Goal: Information Seeking & Learning: Learn about a topic

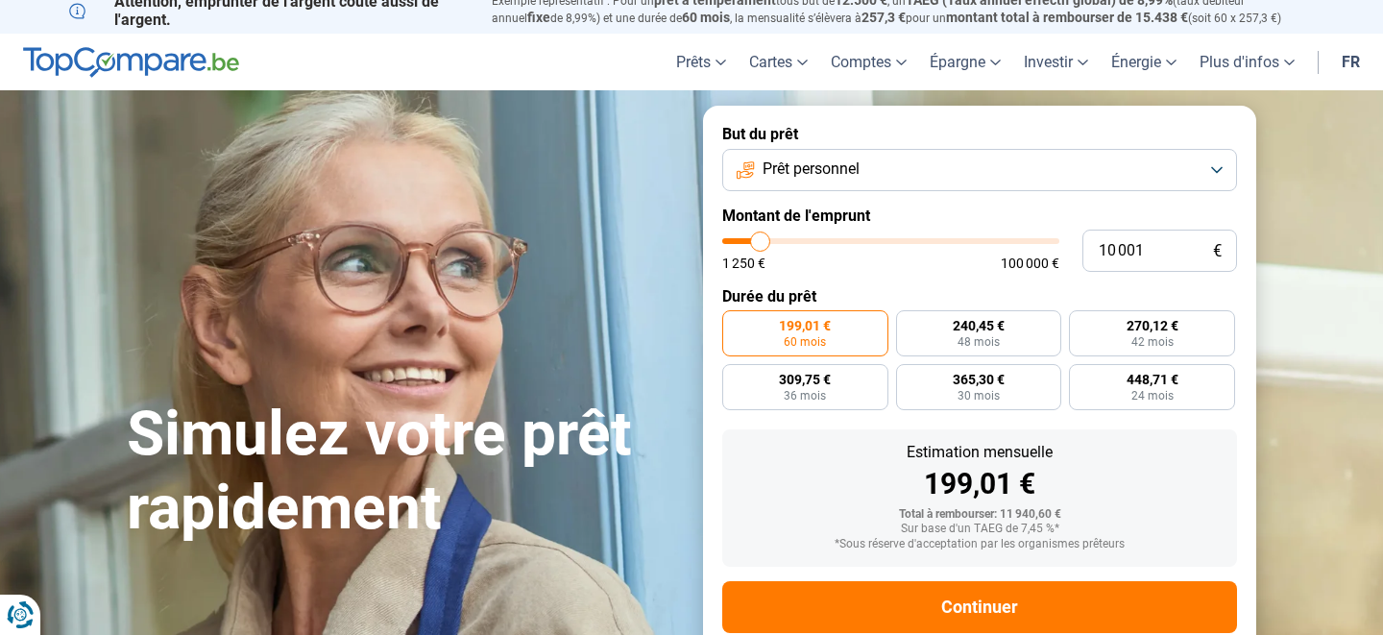
scroll to position [12, 0]
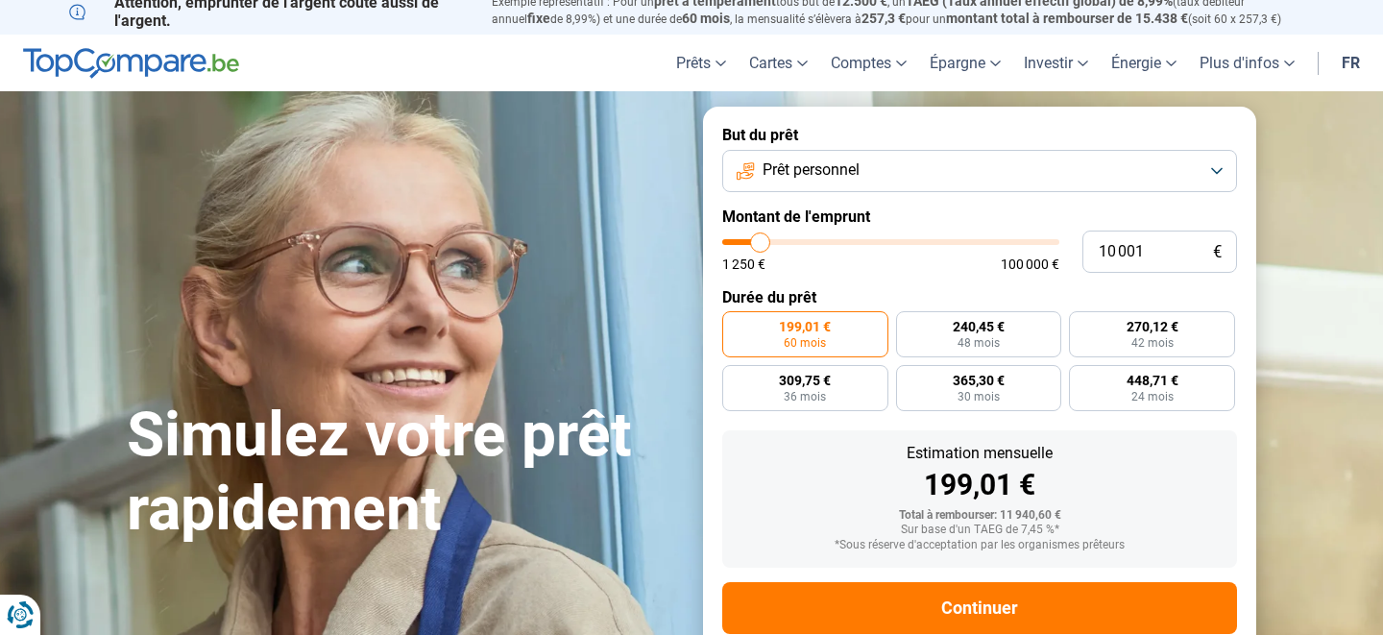
type input "8 750"
type input "8750"
type input "9 000"
type input "9000"
type input "9 250"
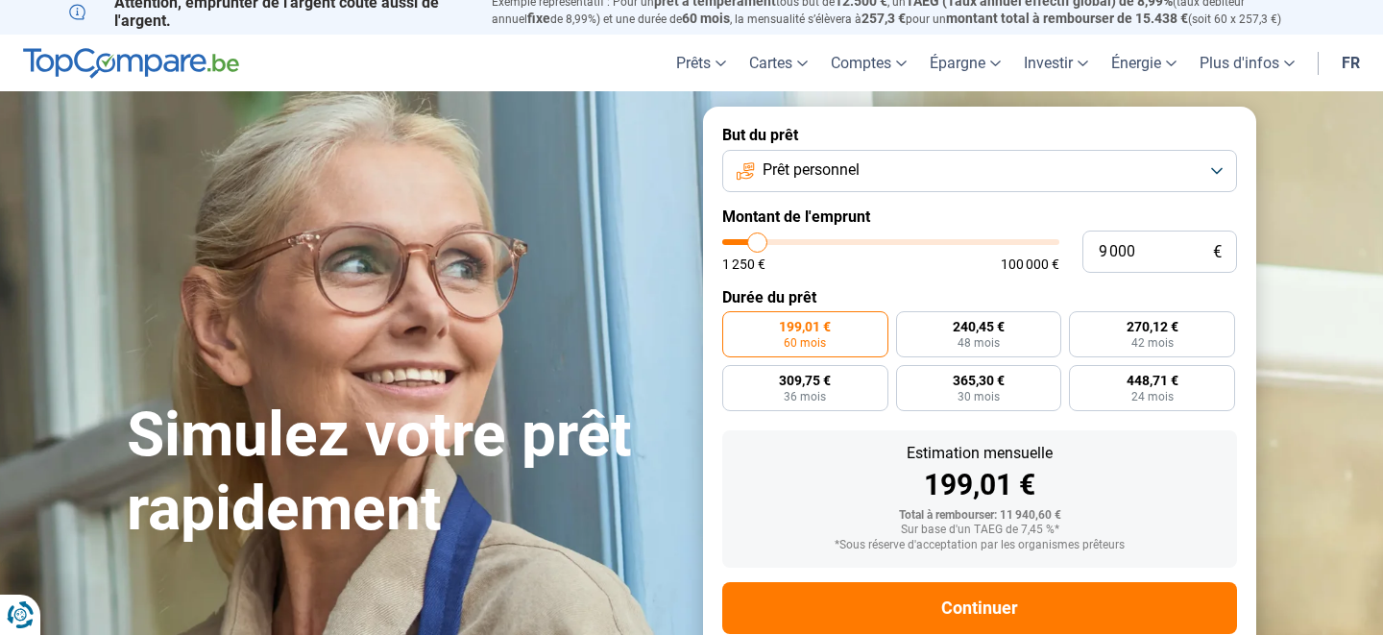
type input "9250"
type input "9 500"
type input "9500"
type input "9 750"
type input "9750"
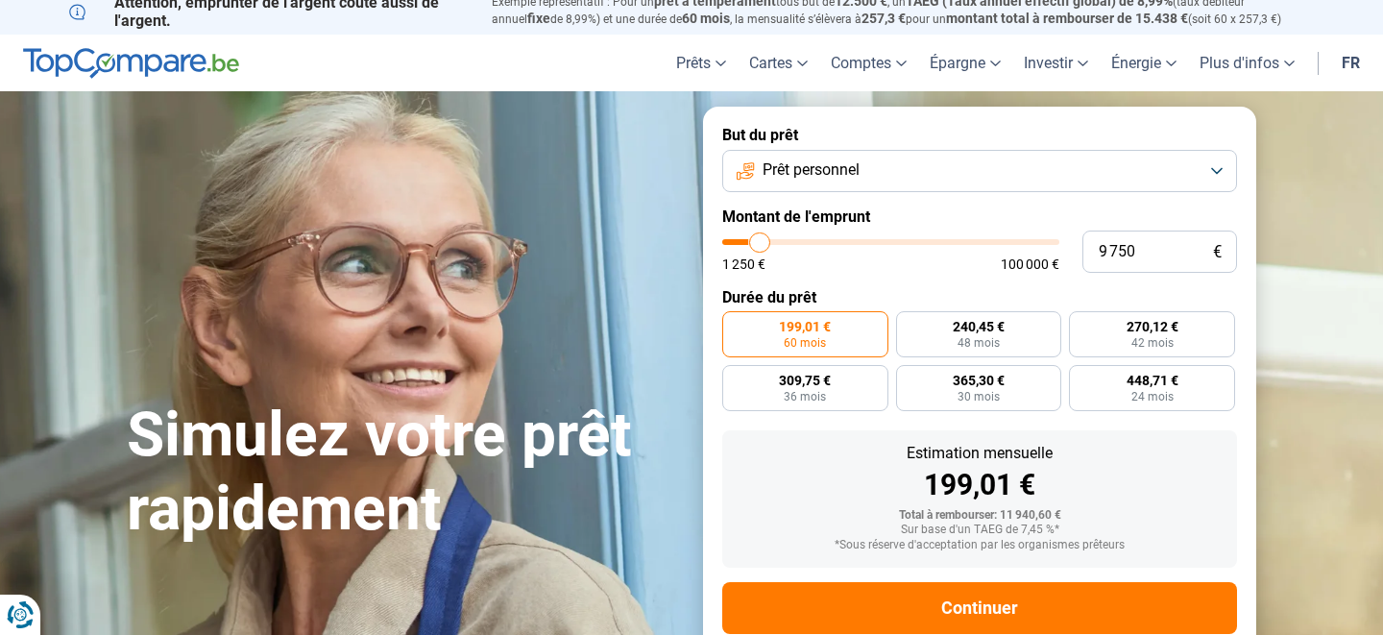
type input "10 000"
type input "10000"
type input "10 250"
type input "10250"
type input "10 500"
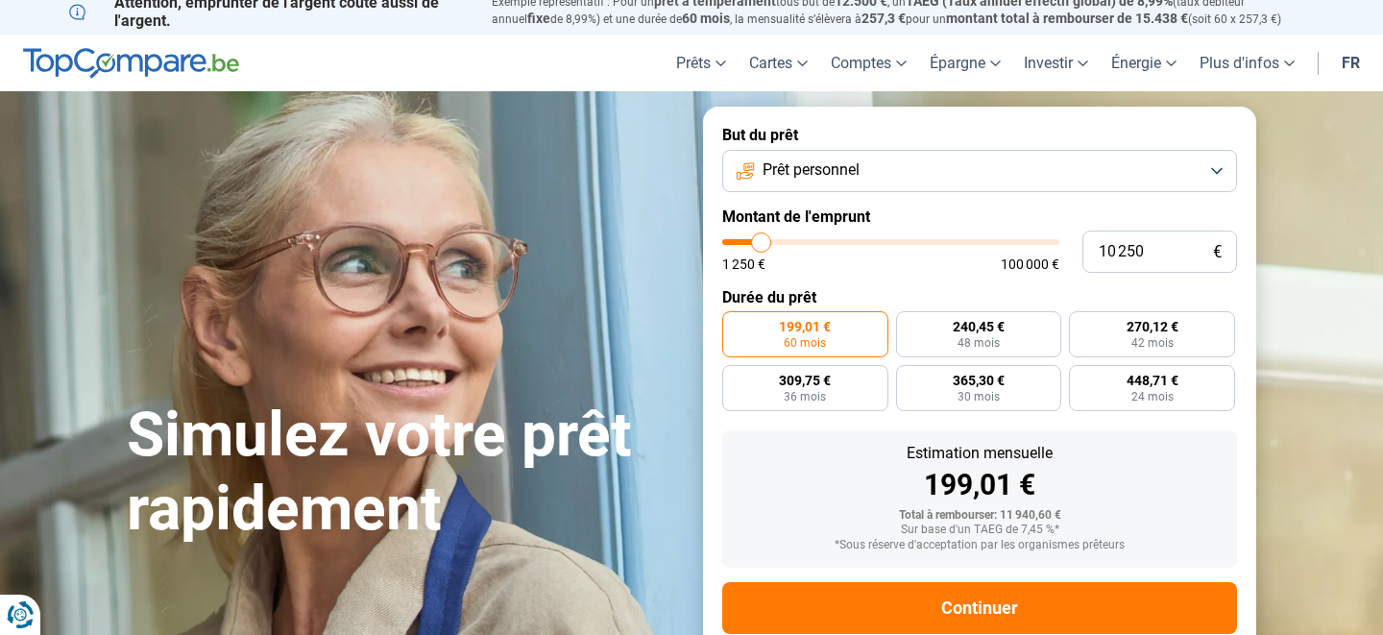
type input "10500"
type input "10 750"
type input "10750"
type input "11 000"
type input "11000"
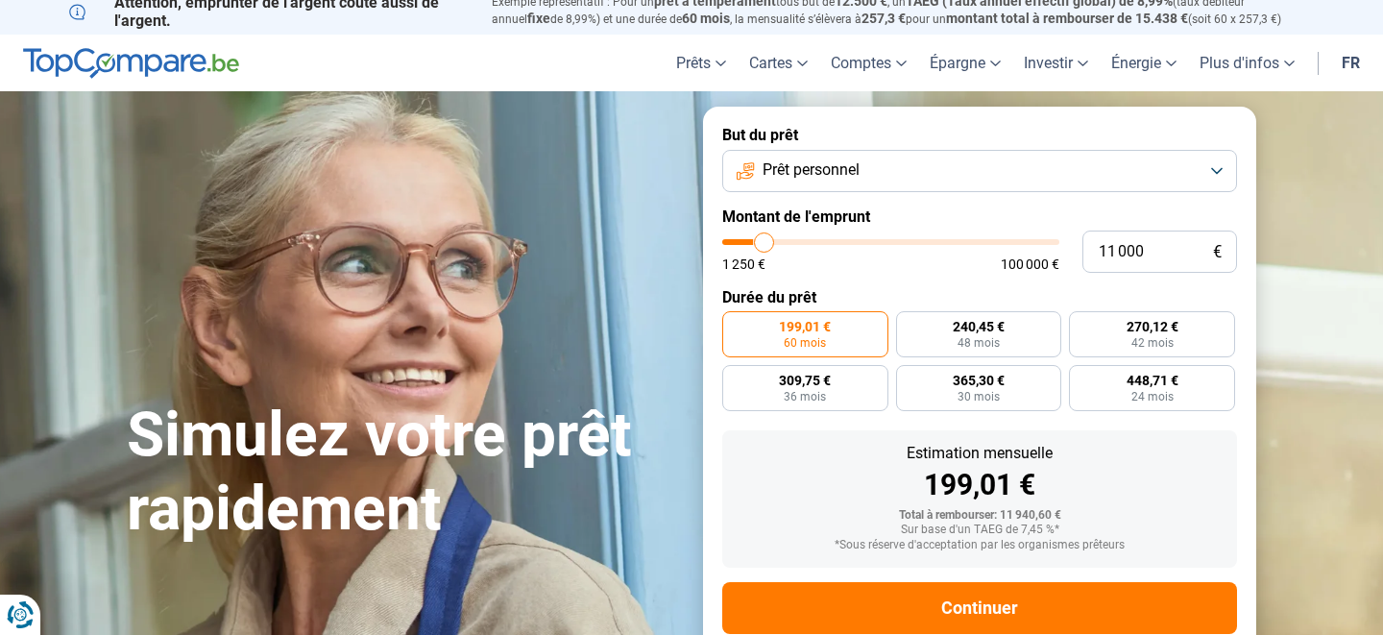
type input "11 250"
type input "11250"
type input "11 500"
type input "11500"
type input "11 750"
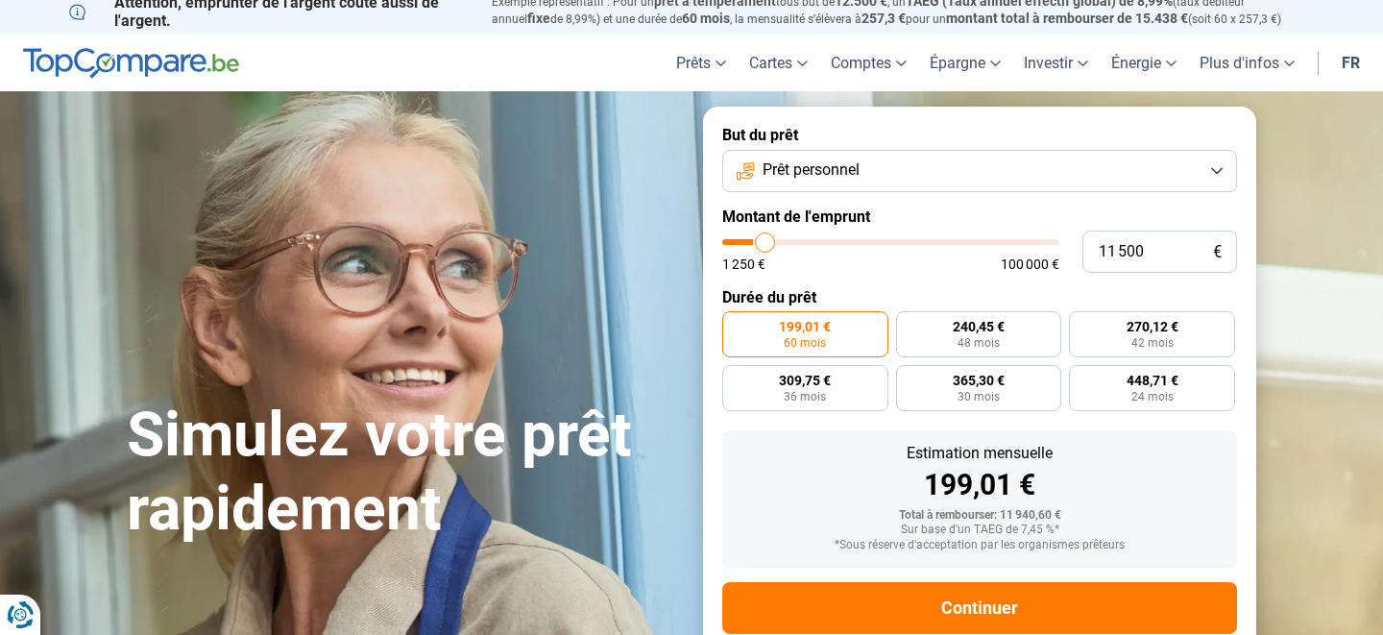
type input "11750"
type input "12 000"
type input "12000"
type input "12 250"
type input "12250"
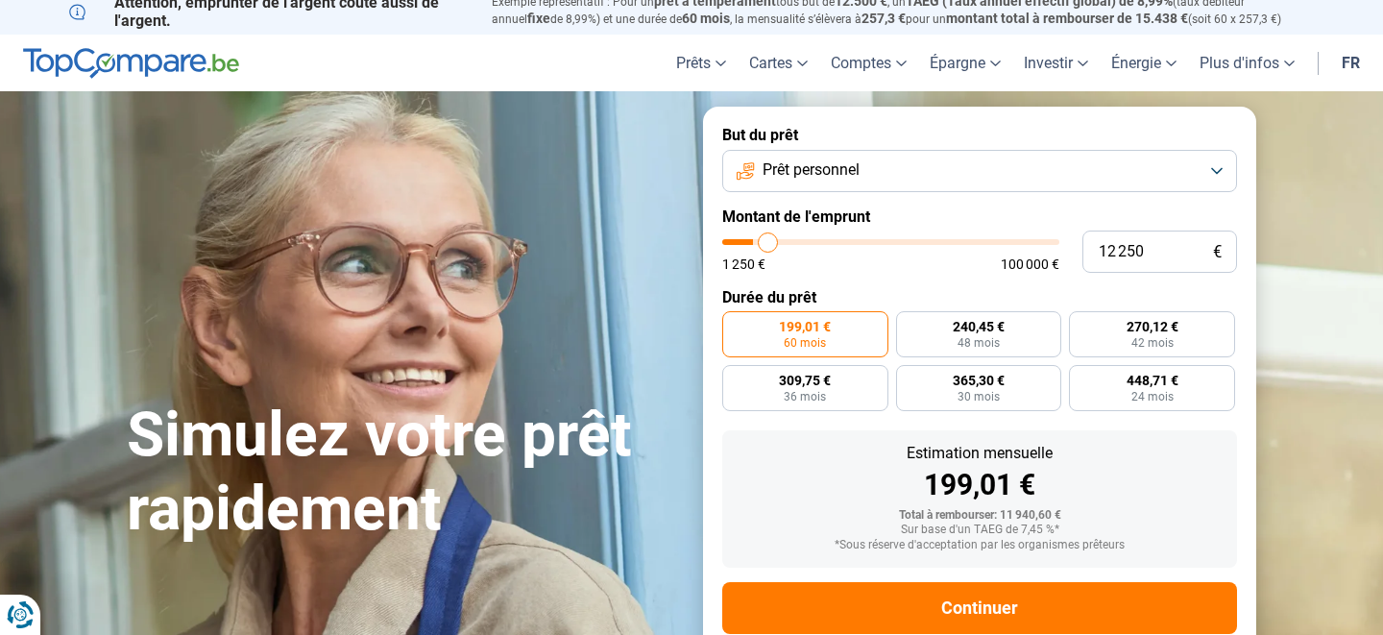
type input "12 500"
type input "12500"
type input "12 750"
type input "12750"
type input "13 000"
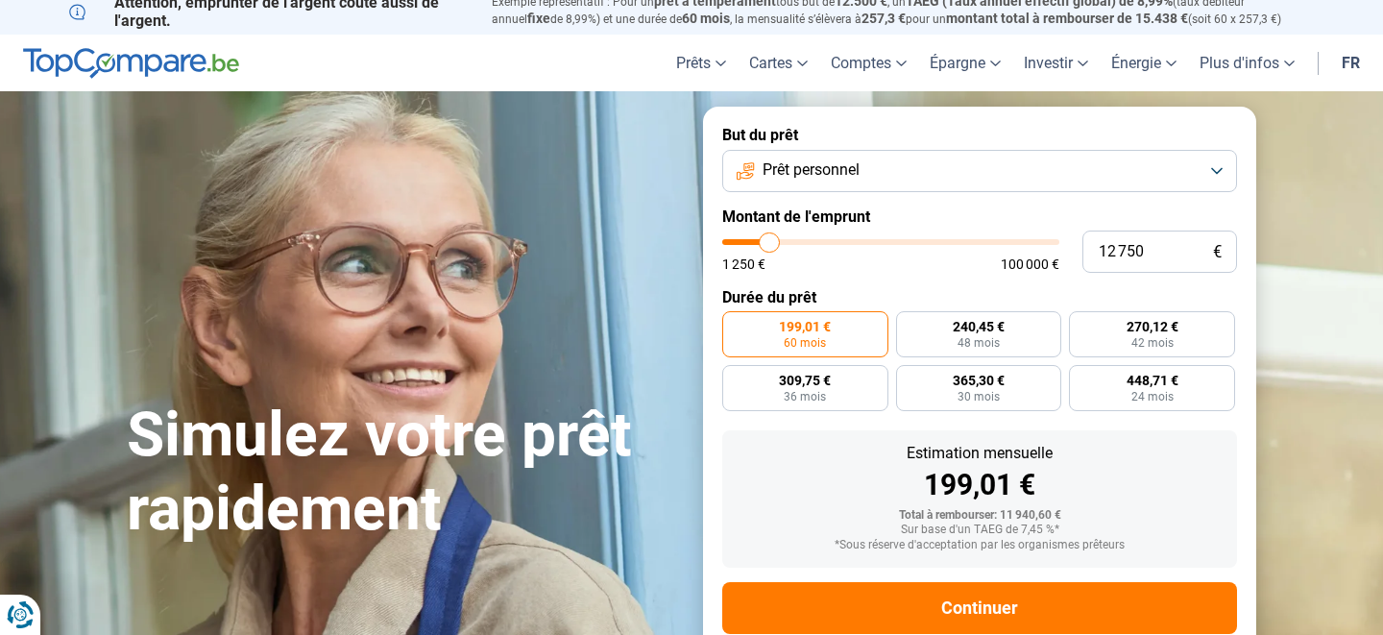
type input "13000"
type input "13 250"
type input "13250"
type input "13 500"
type input "13500"
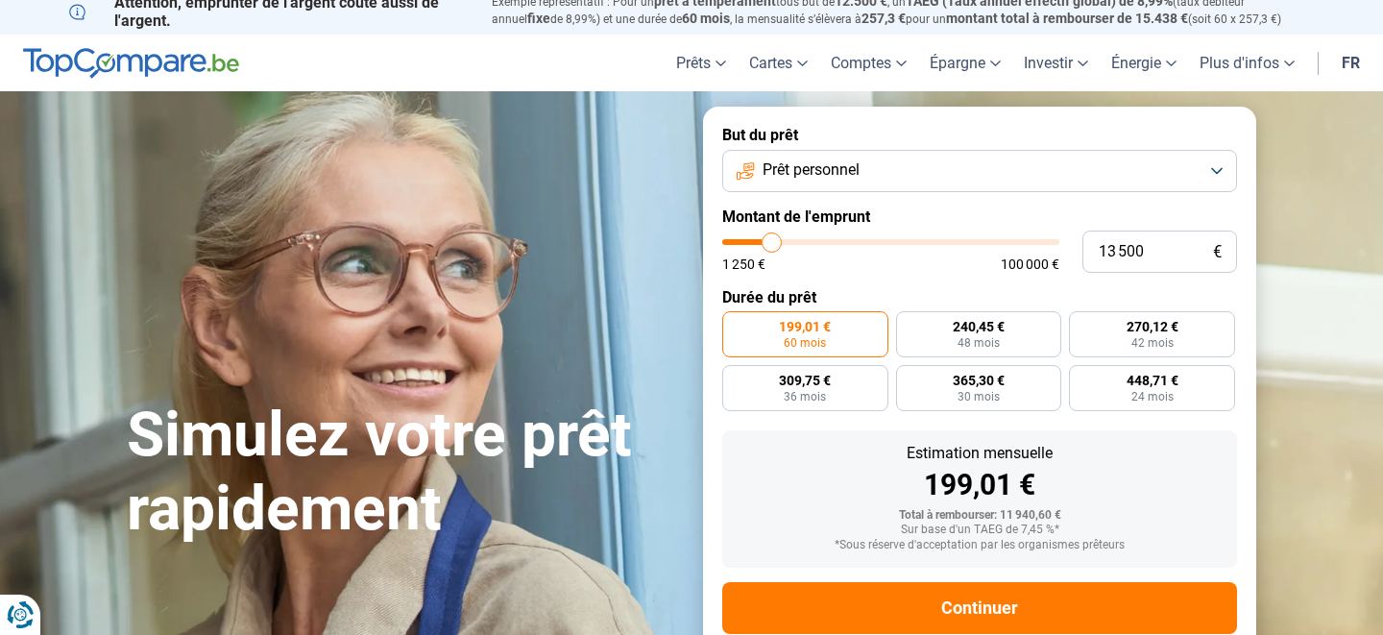
type input "13 750"
type input "13750"
type input "14 250"
type input "14250"
type input "14 750"
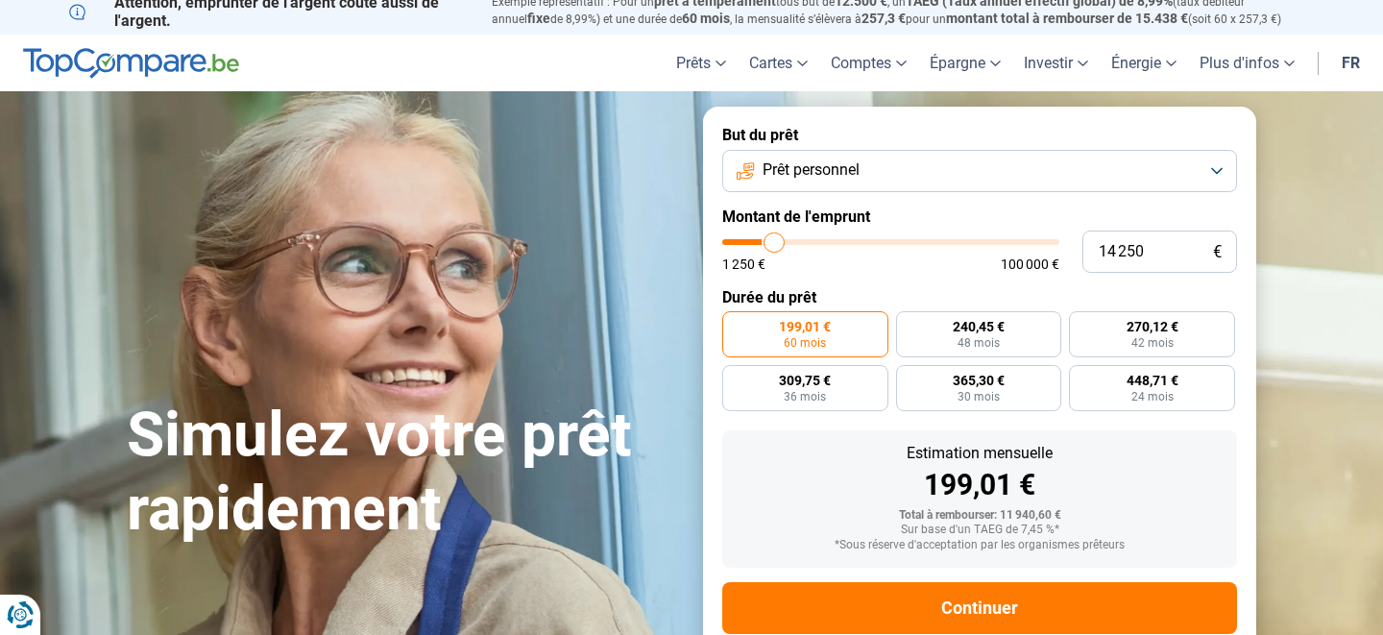
type input "14750"
type input "15 250"
type input "15250"
type input "15 750"
type input "15750"
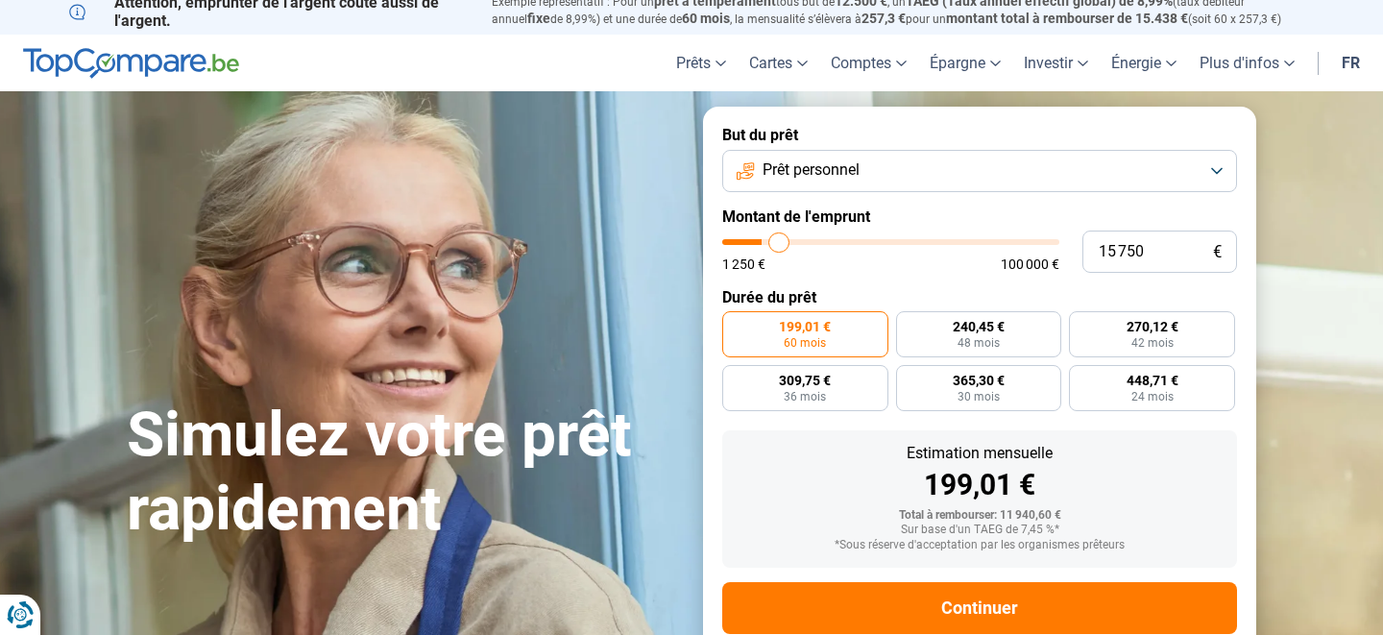
type input "16 250"
type input "16250"
type input "16 500"
type input "16500"
type input "16 750"
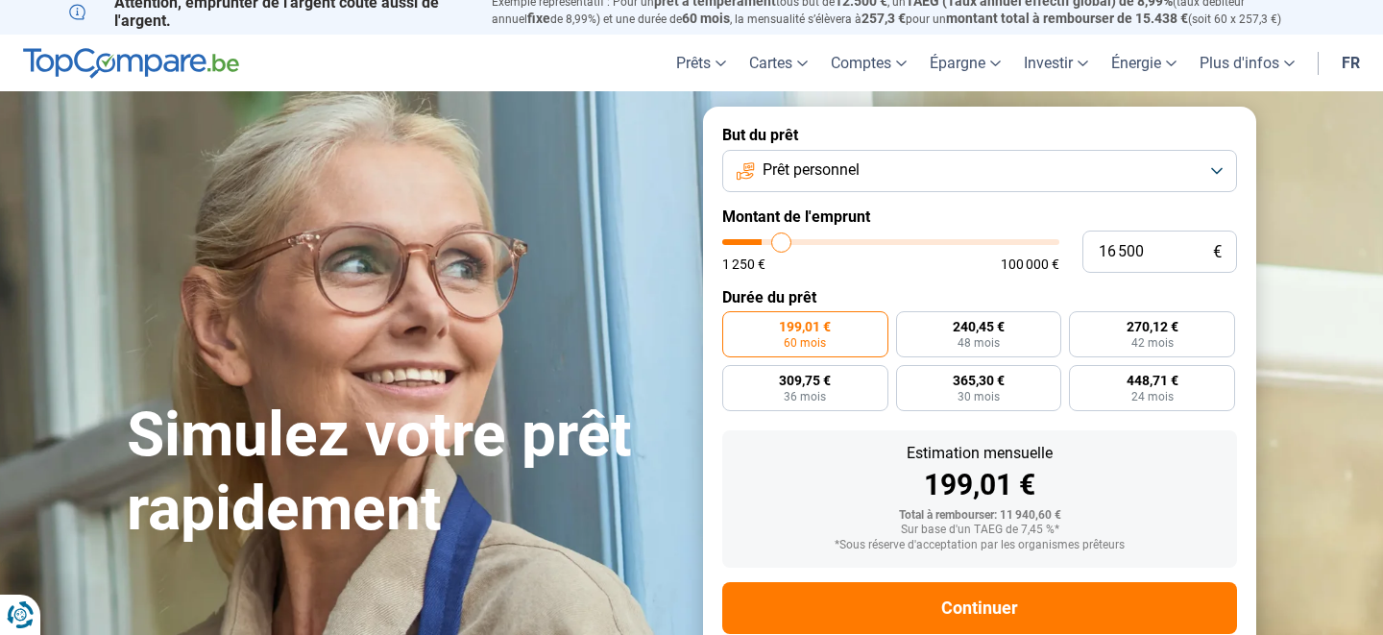
type input "16750"
type input "17 250"
type input "17250"
type input "17 500"
type input "17500"
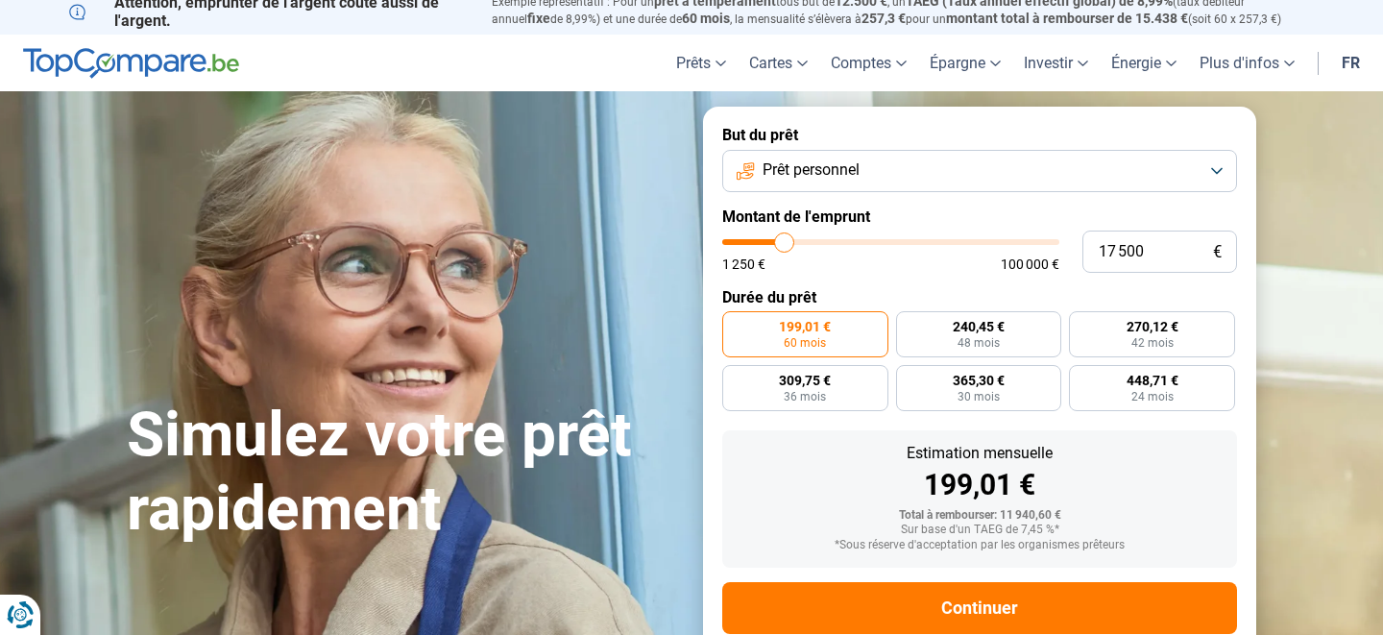
type input "18 000"
type input "18000"
type input "18 250"
type input "18250"
type input "18 500"
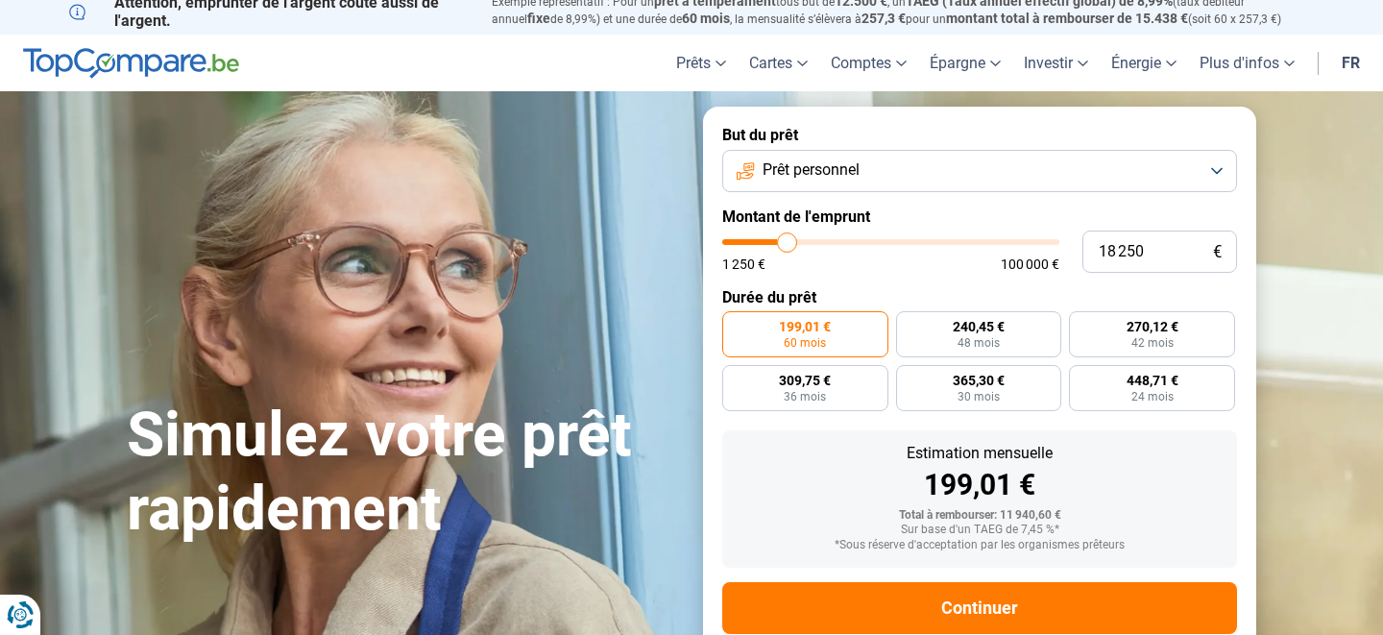
type input "18500"
type input "18 750"
type input "18750"
type input "19 000"
type input "19000"
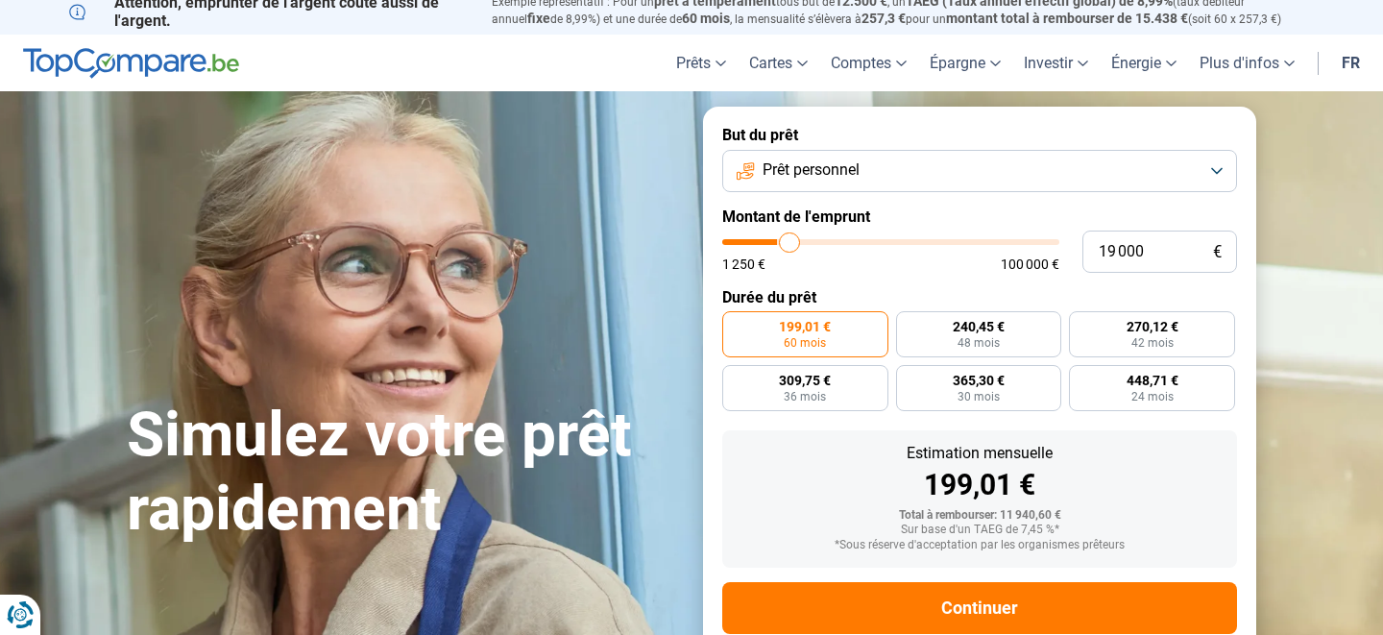
type input "19 250"
type input "19250"
type input "19 750"
type input "19750"
type input "20 000"
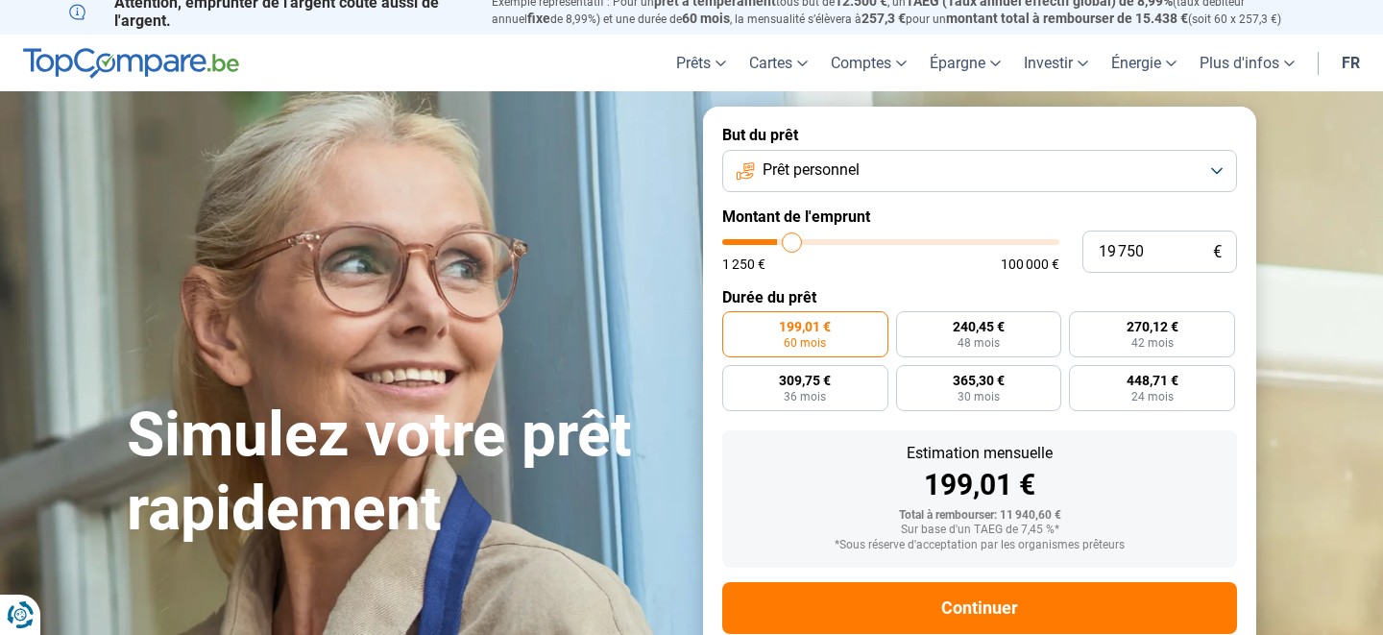
type input "20000"
type input "20 500"
type input "20500"
type input "21 000"
type input "21000"
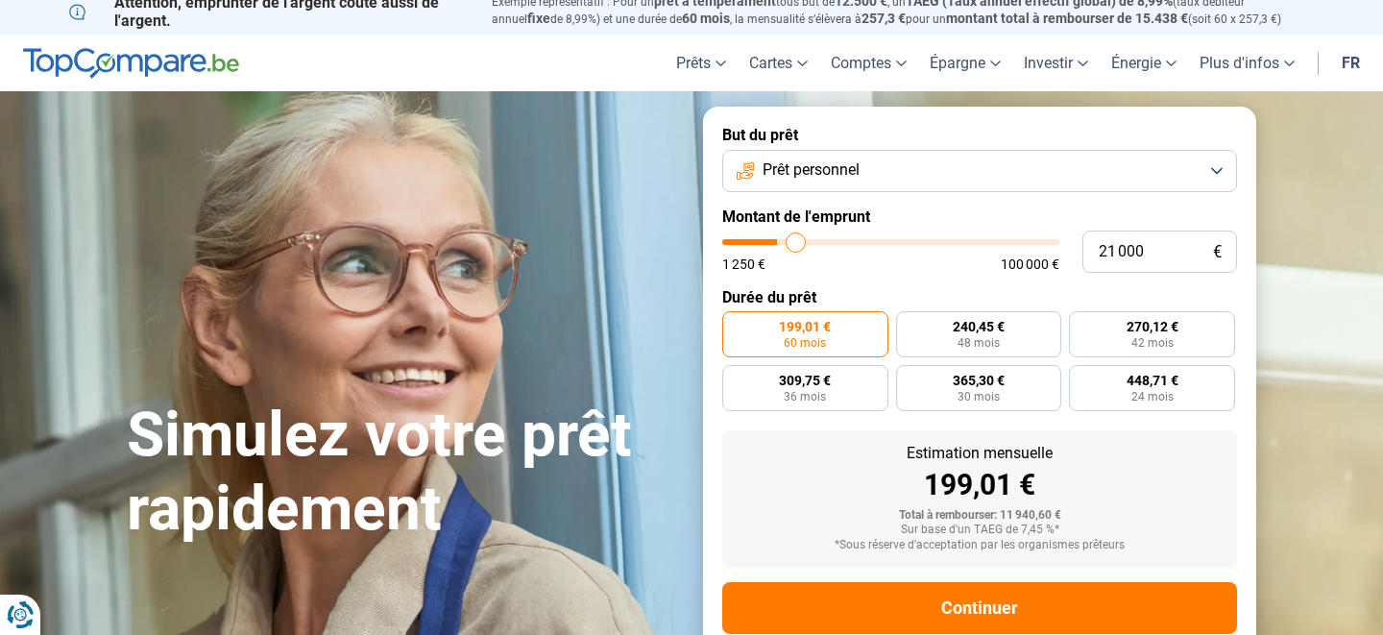
type input "21 250"
type input "21250"
type input "21 750"
type input "21750"
type input "22 000"
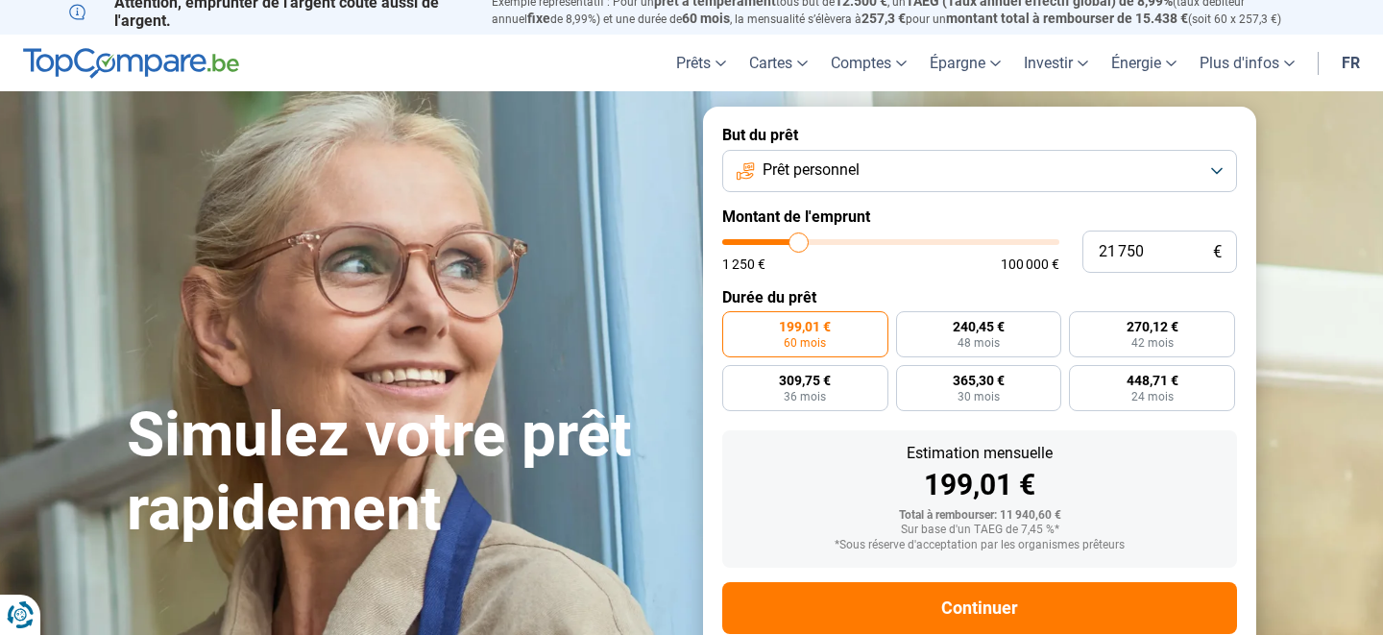
type input "22000"
type input "22 500"
type input "22500"
type input "22 750"
type input "22750"
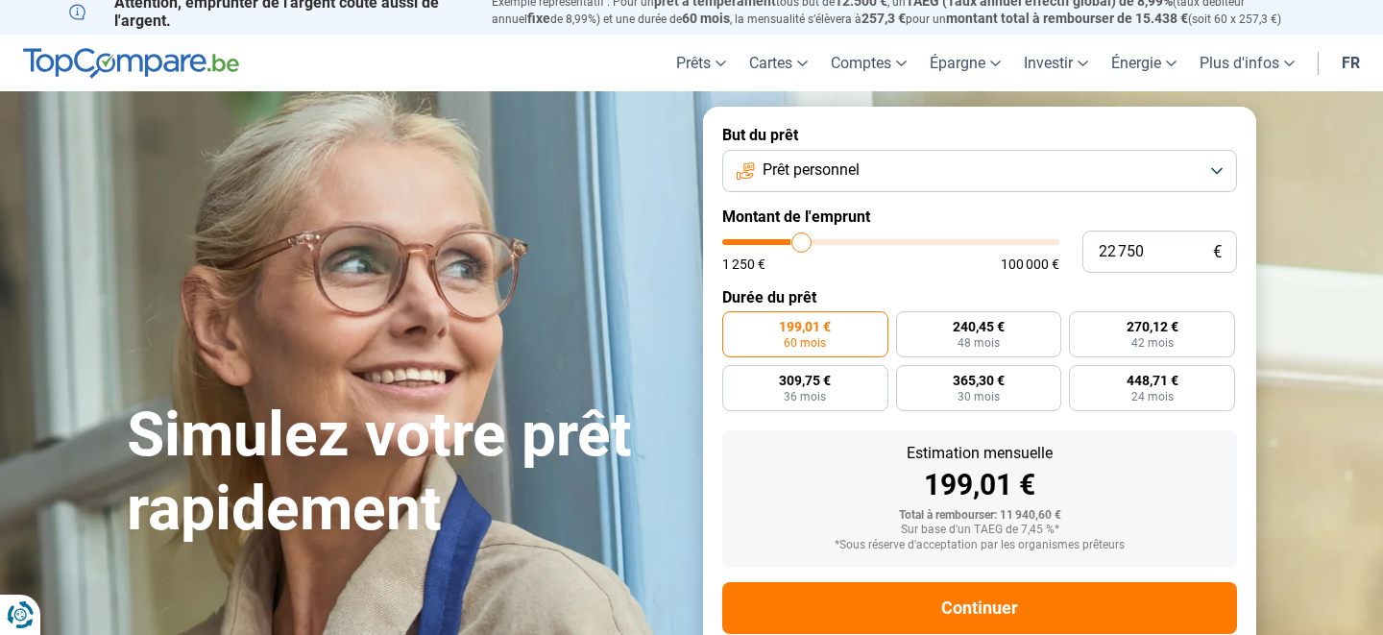
type input "23 000"
type input "23000"
type input "23 500"
type input "23500"
type input "23 750"
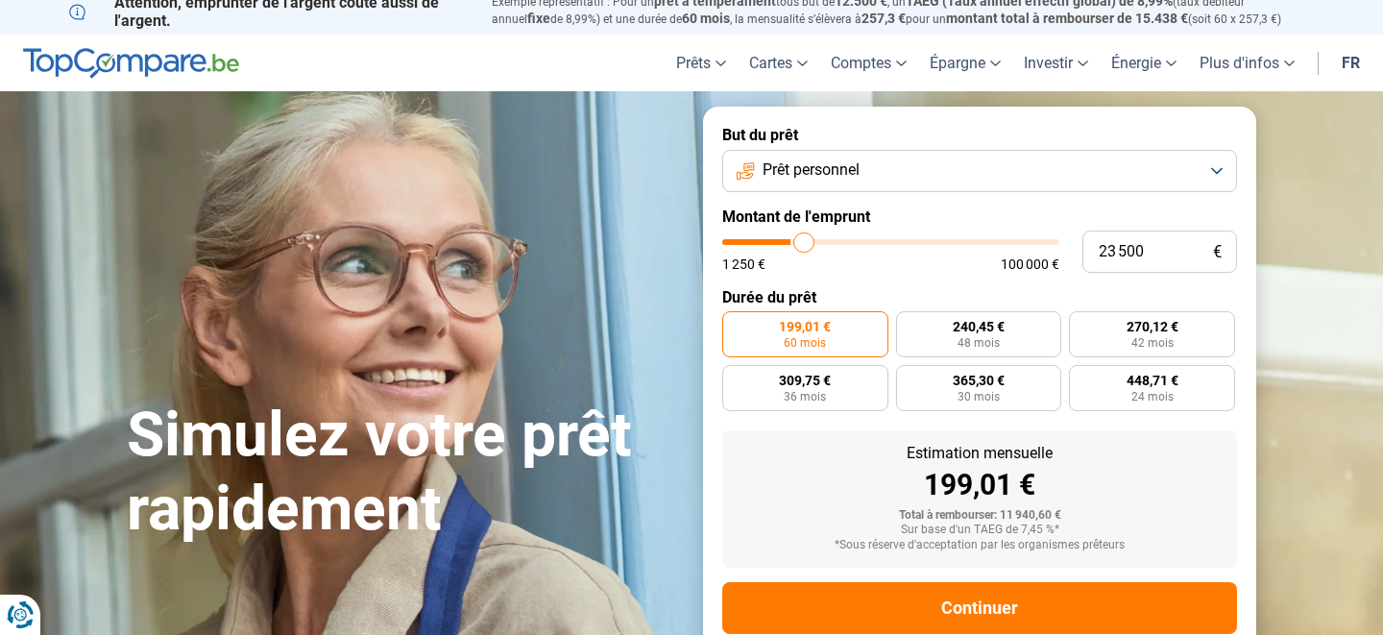
type input "23750"
type input "24 000"
type input "24000"
type input "23 500"
type input "23500"
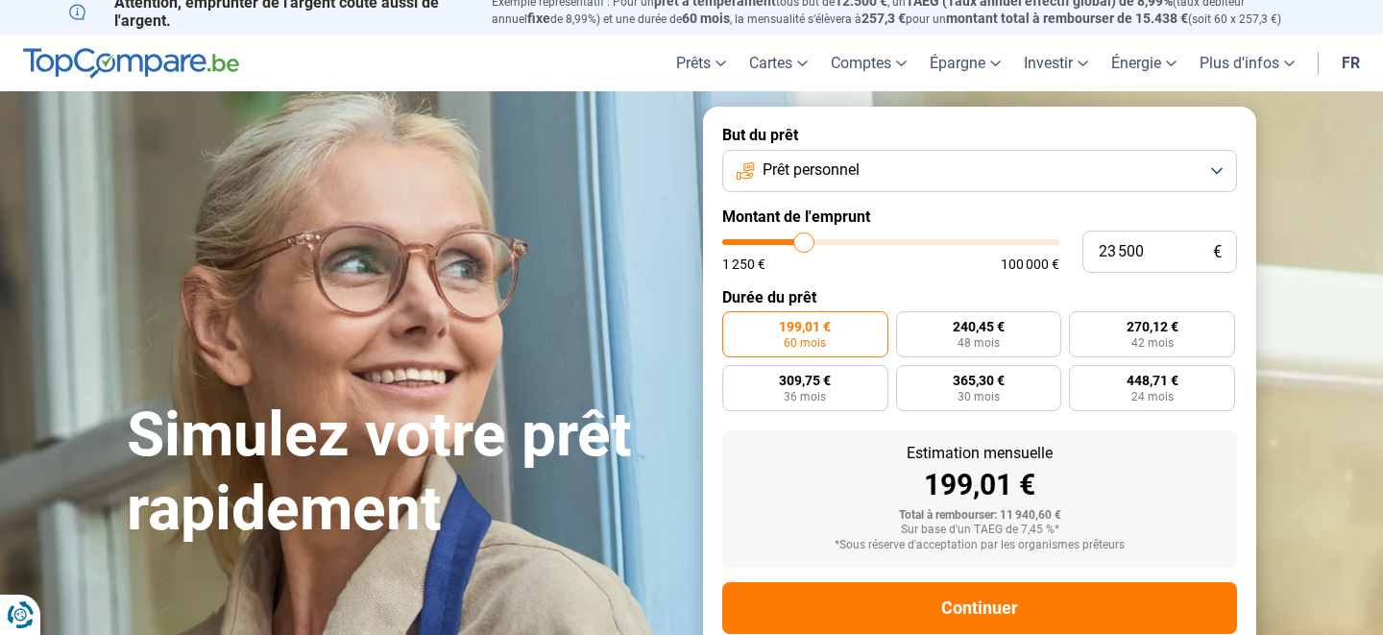
type input "23 250"
type input "23250"
type input "22 750"
type input "22750"
type input "22 500"
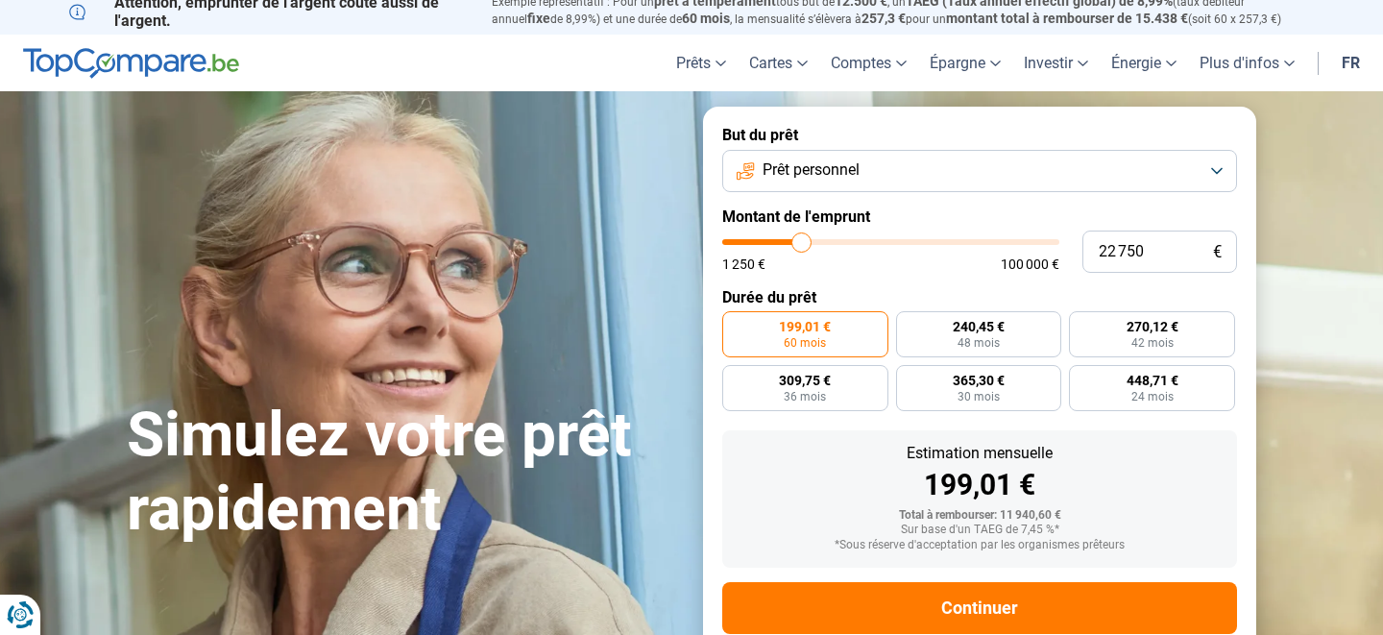
type input "22500"
type input "22 250"
type input "22250"
type input "21 750"
type input "21750"
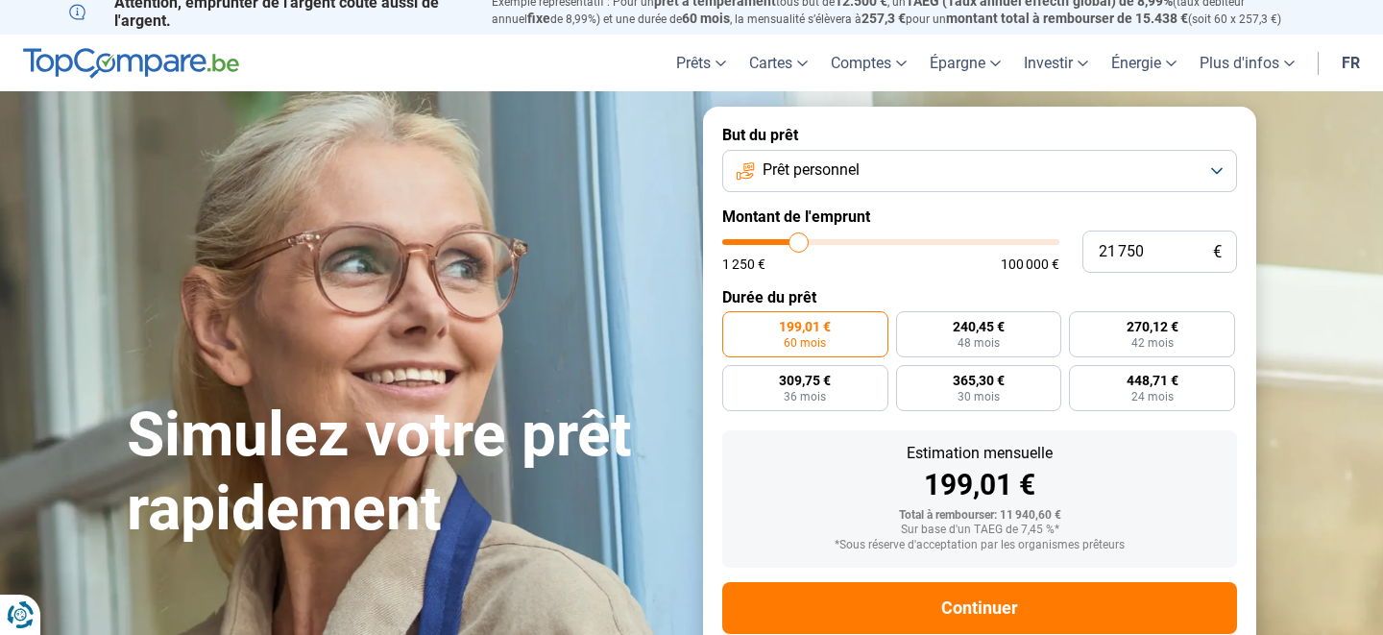
type input "21 500"
type input "21500"
type input "21 000"
type input "21000"
type input "20 500"
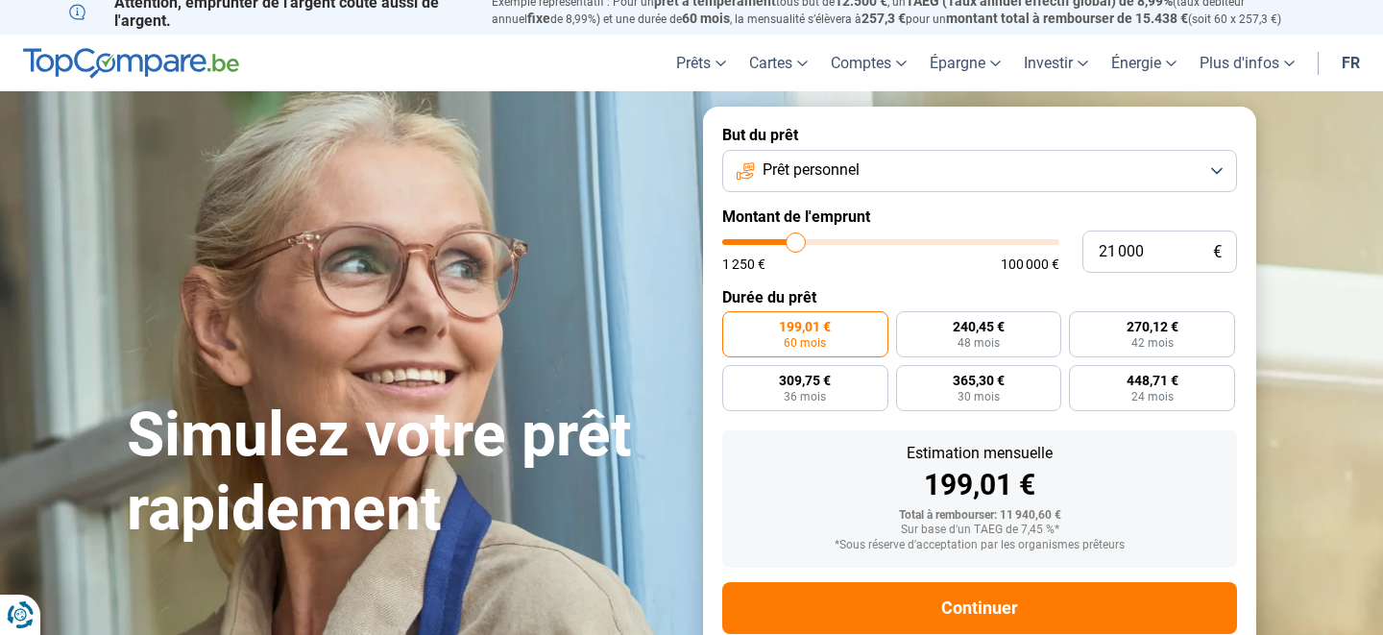
type input "20500"
type input "20 250"
type input "20250"
type input "20 000"
type input "20000"
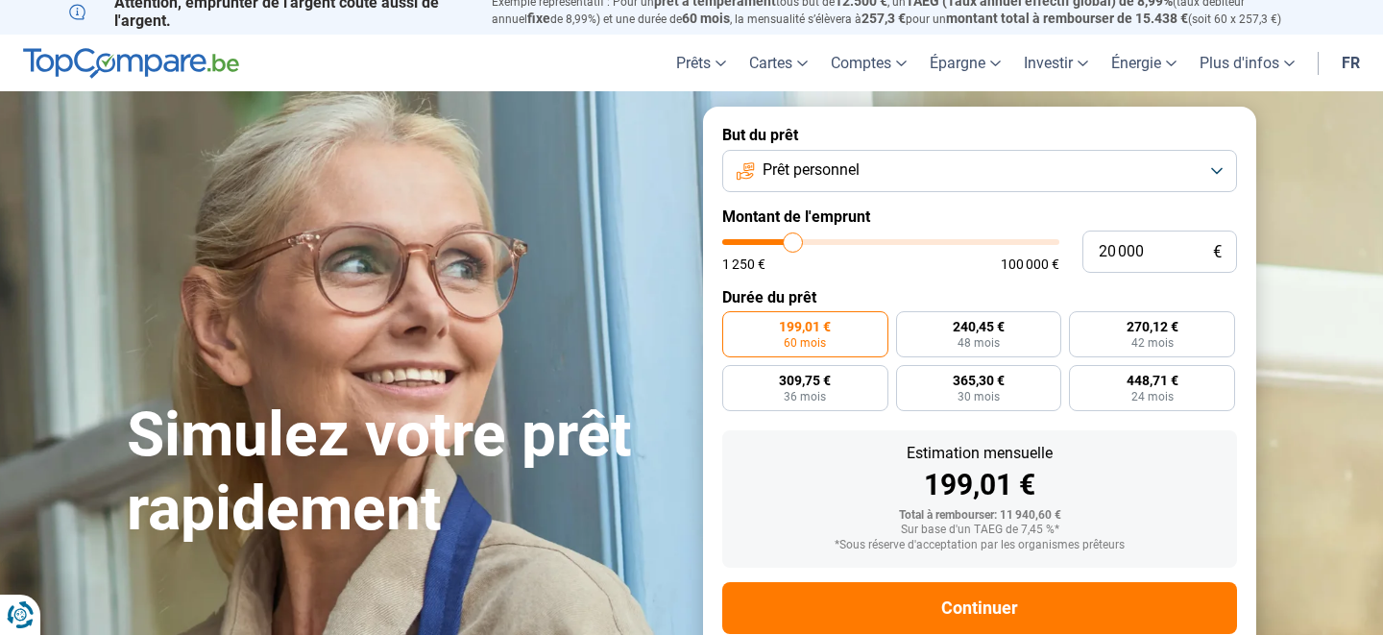
type input "19 750"
type input "19750"
type input "19 500"
type input "19500"
type input "19 250"
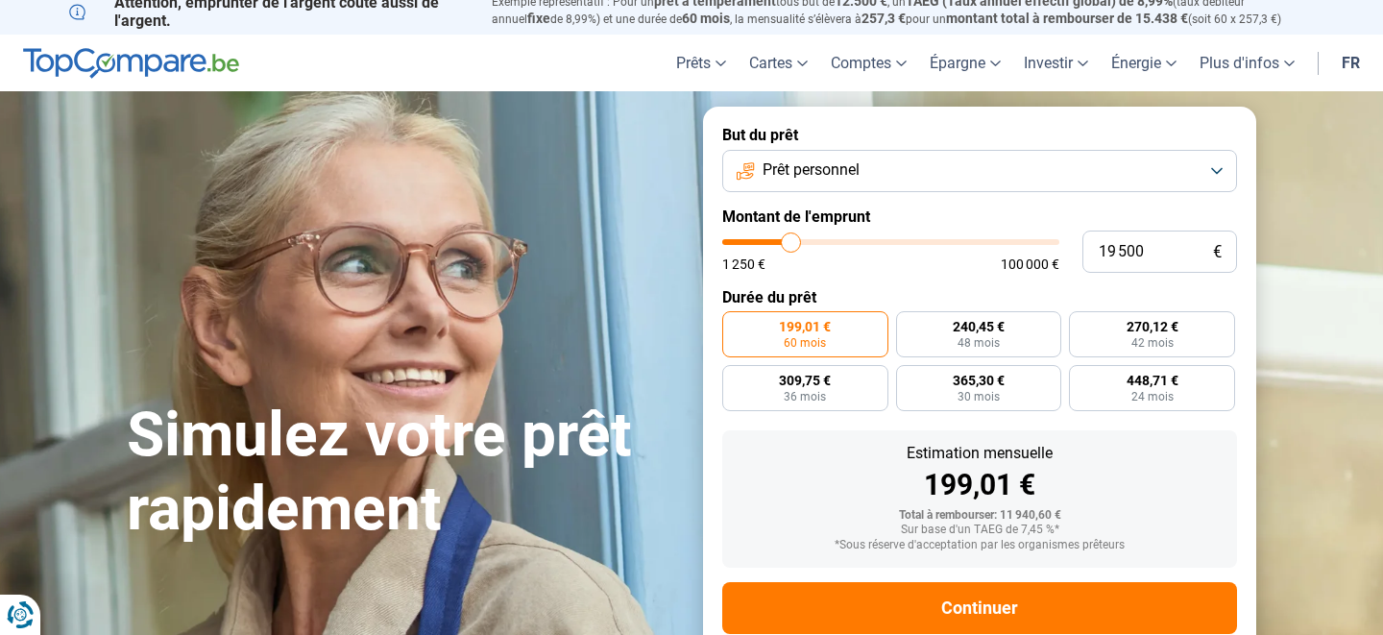
type input "19250"
type input "19 000"
type input "19000"
type input "18 750"
type input "18750"
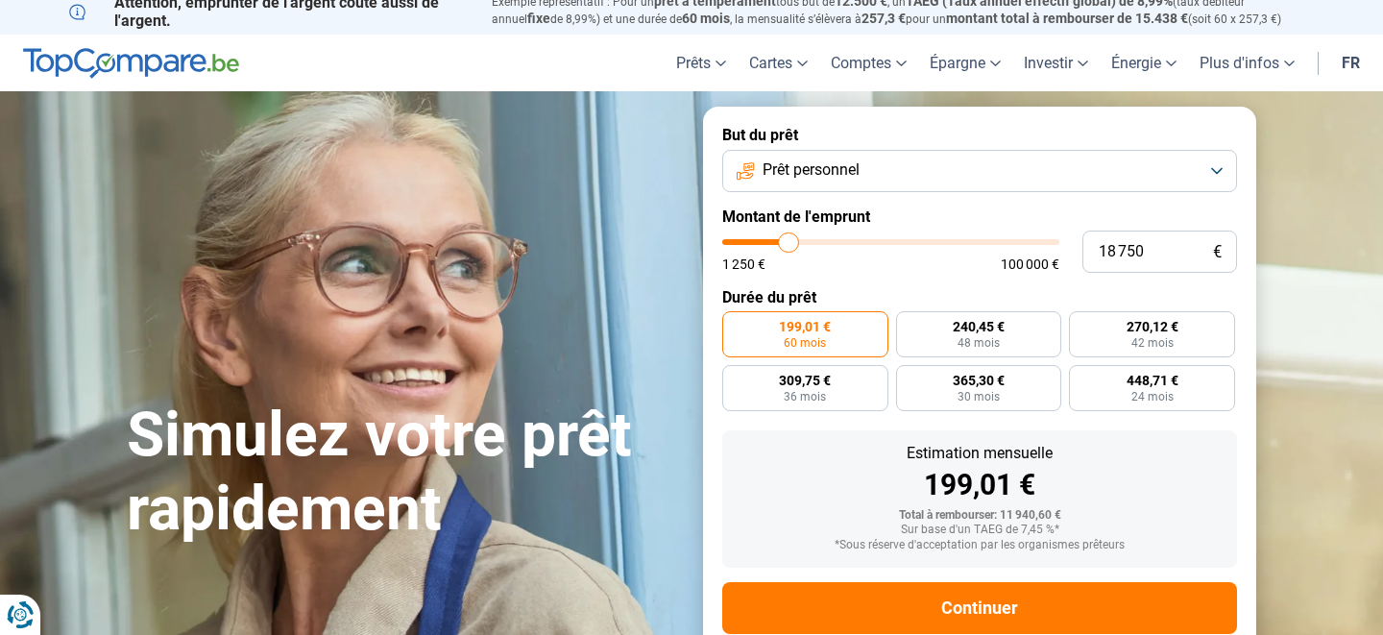
type input "18 500"
type input "18500"
type input "18 250"
type input "18250"
type input "18 000"
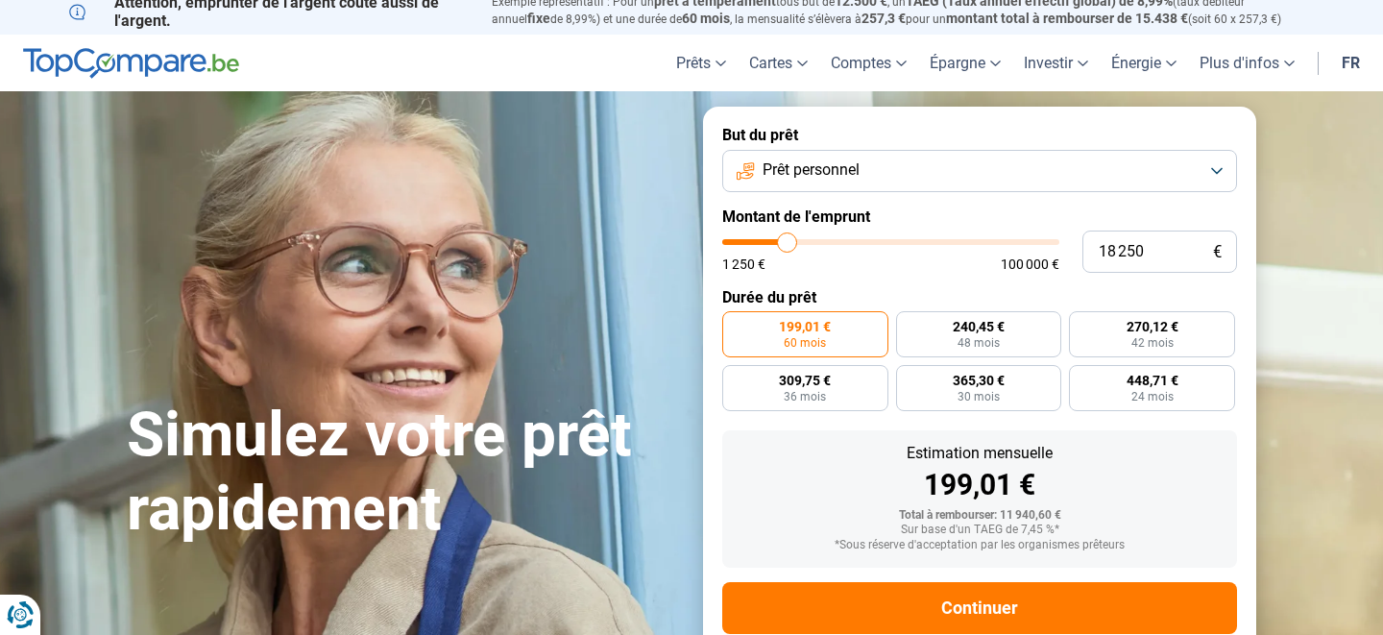
type input "18000"
type input "17 500"
type input "17500"
type input "17 000"
type input "17000"
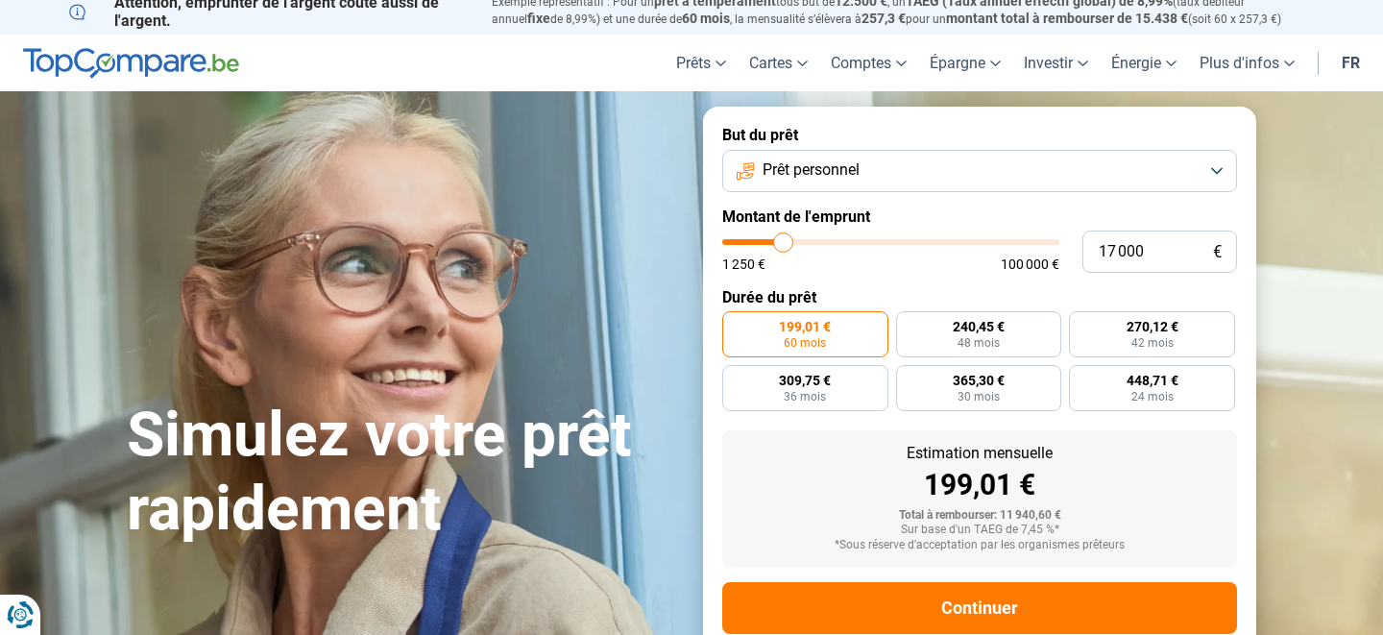
type input "16 750"
type input "16750"
type input "16 500"
type input "16500"
type input "16 000"
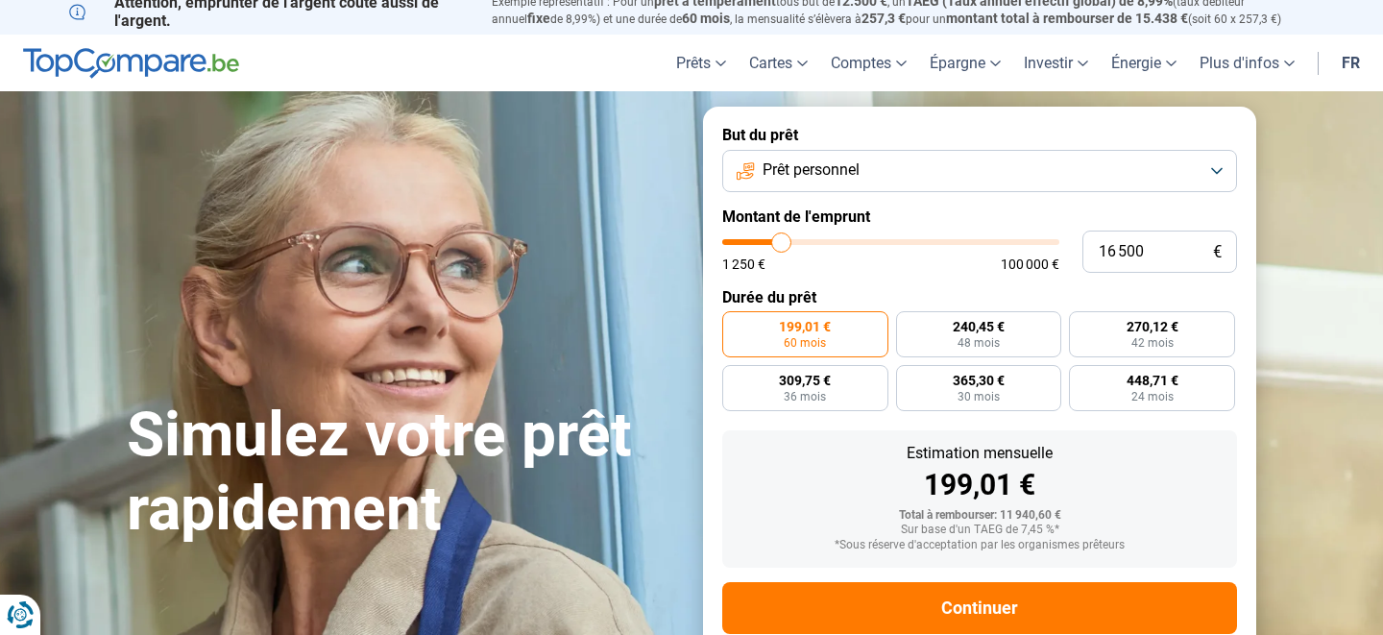
type input "16000"
type input "15 750"
type input "15750"
type input "15 250"
type input "15250"
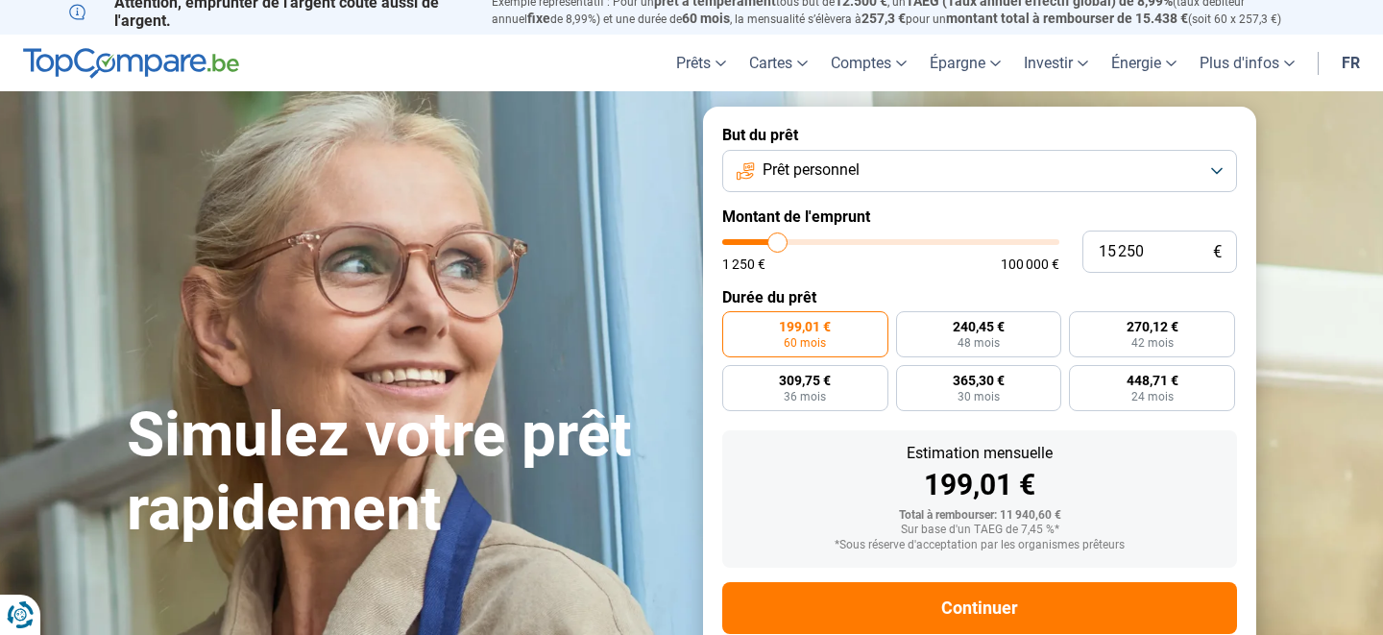
type input "15 000"
type input "15000"
type input "14 750"
type input "14750"
type input "14 500"
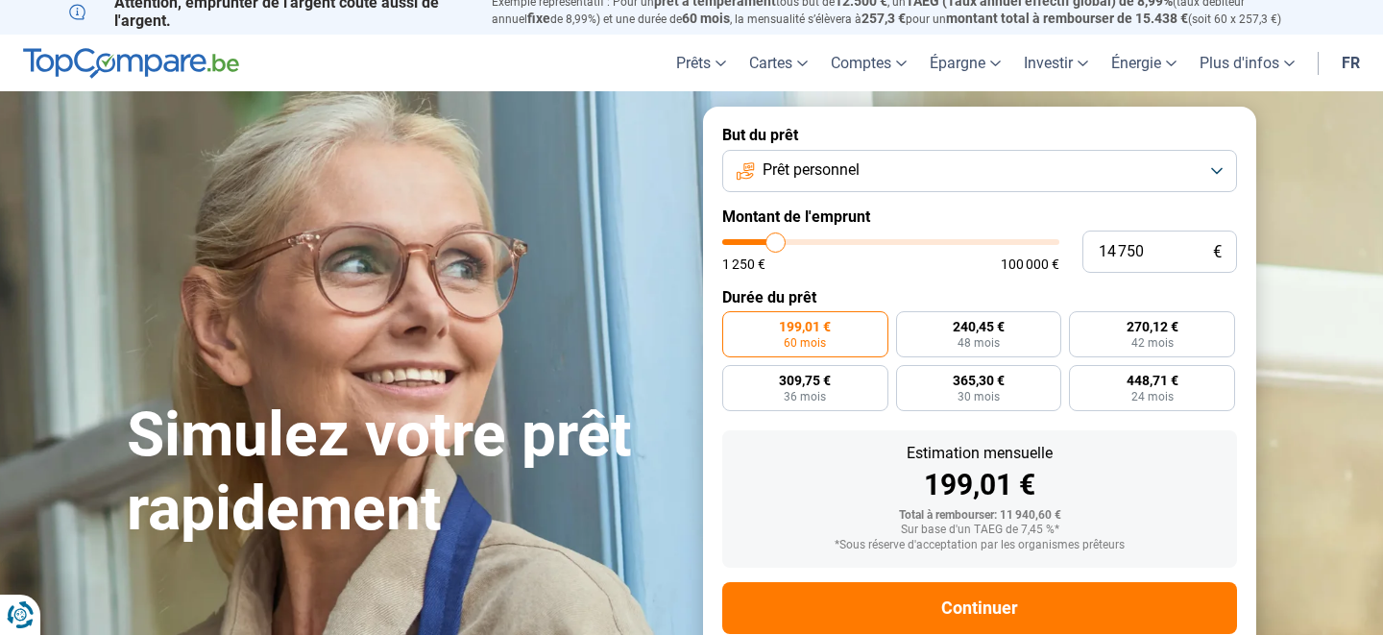
type input "14500"
type input "14 250"
type input "14250"
type input "14 000"
type input "14000"
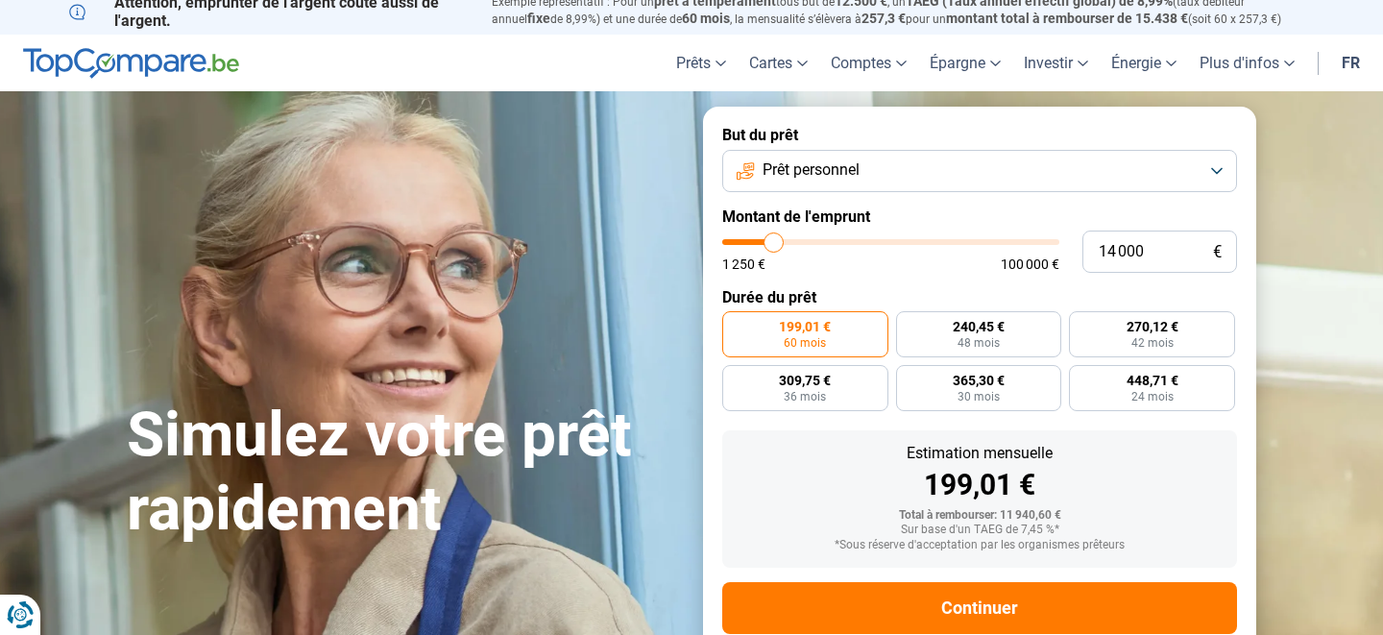
type input "13 750"
type input "13750"
type input "13 250"
type input "13250"
type input "12 000"
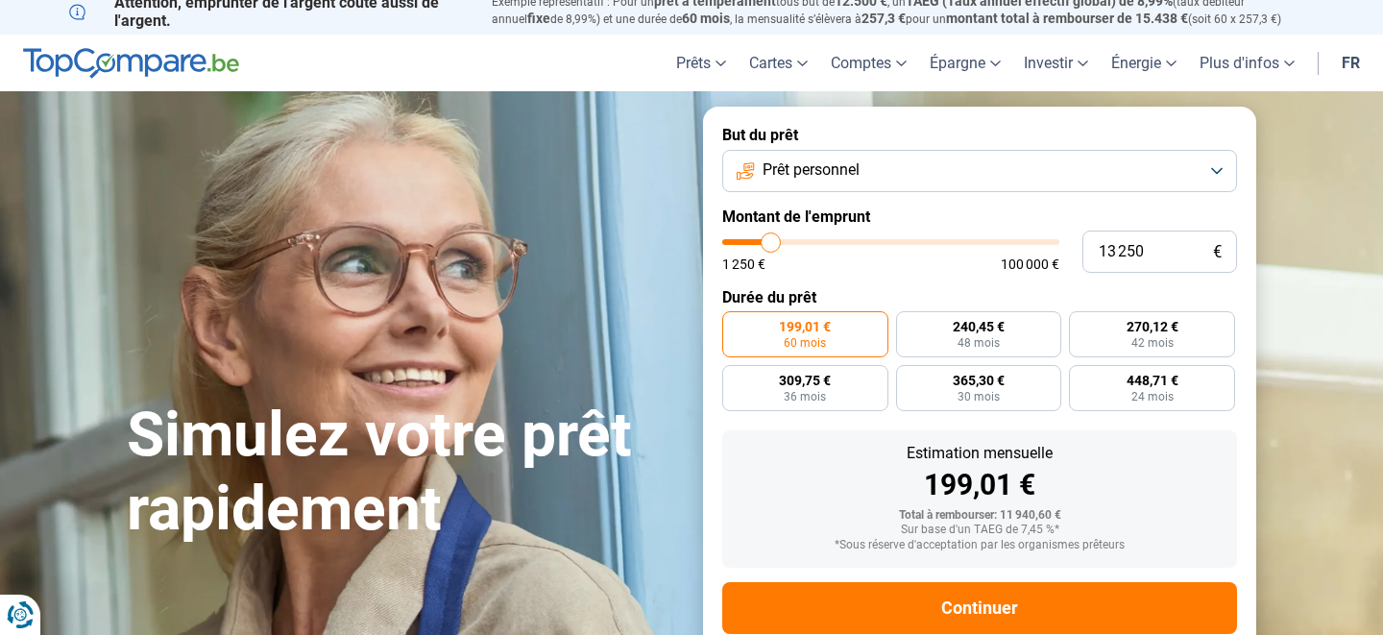
type input "12000"
type input "11 500"
type input "11500"
type input "9 500"
type input "9500"
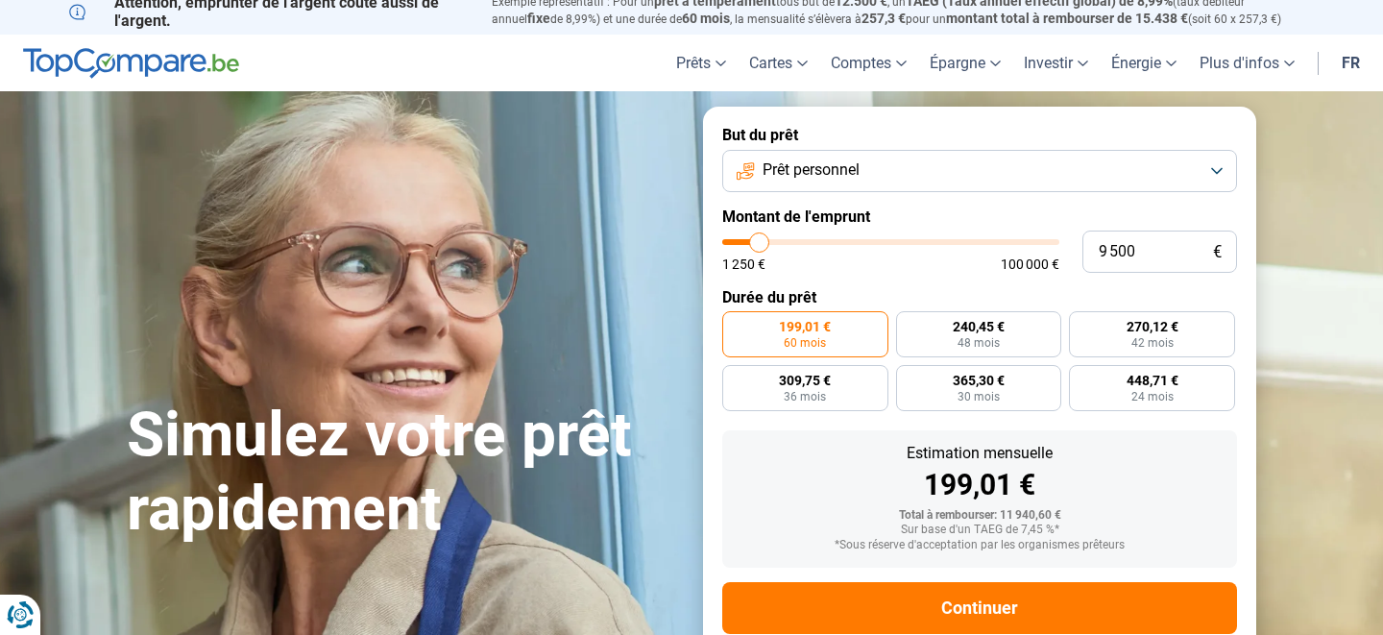
type input "8 750"
type input "8750"
type input "7 500"
type input "7500"
type input "7 250"
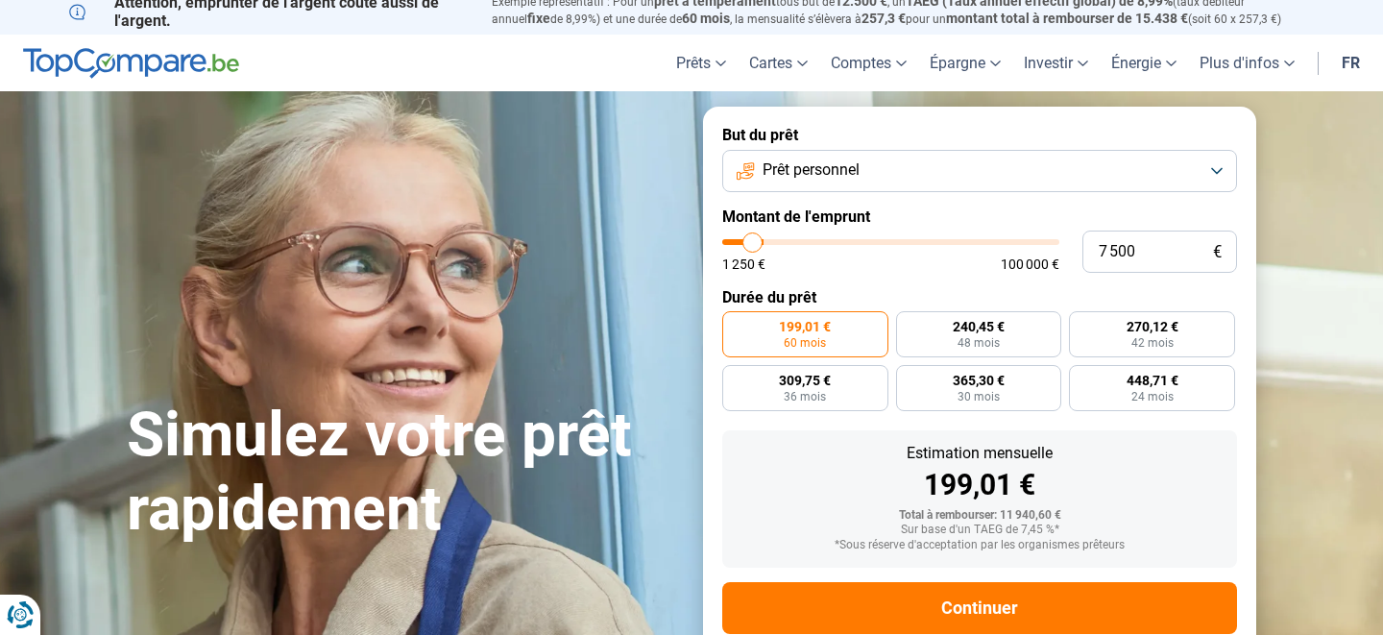
type input "7250"
type input "6 500"
type input "6500"
type input "6 250"
type input "6250"
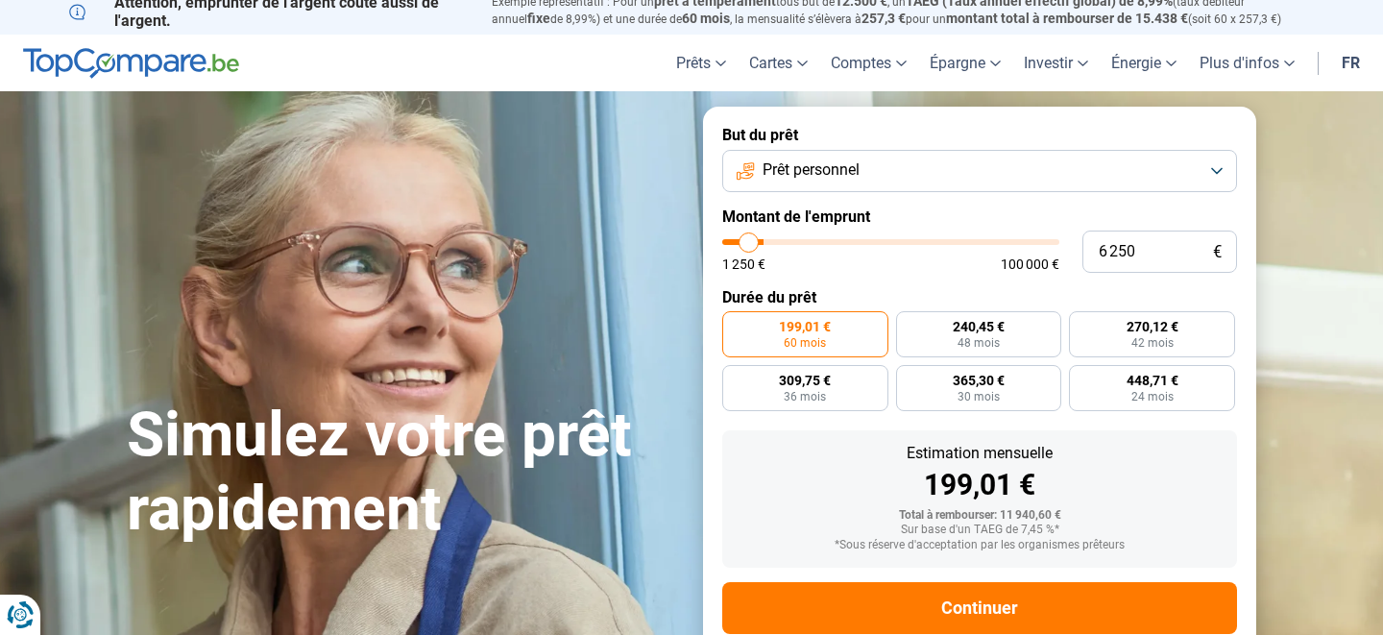
type input "6 000"
type input "6000"
type input "5 750"
type input "5750"
type input "5 500"
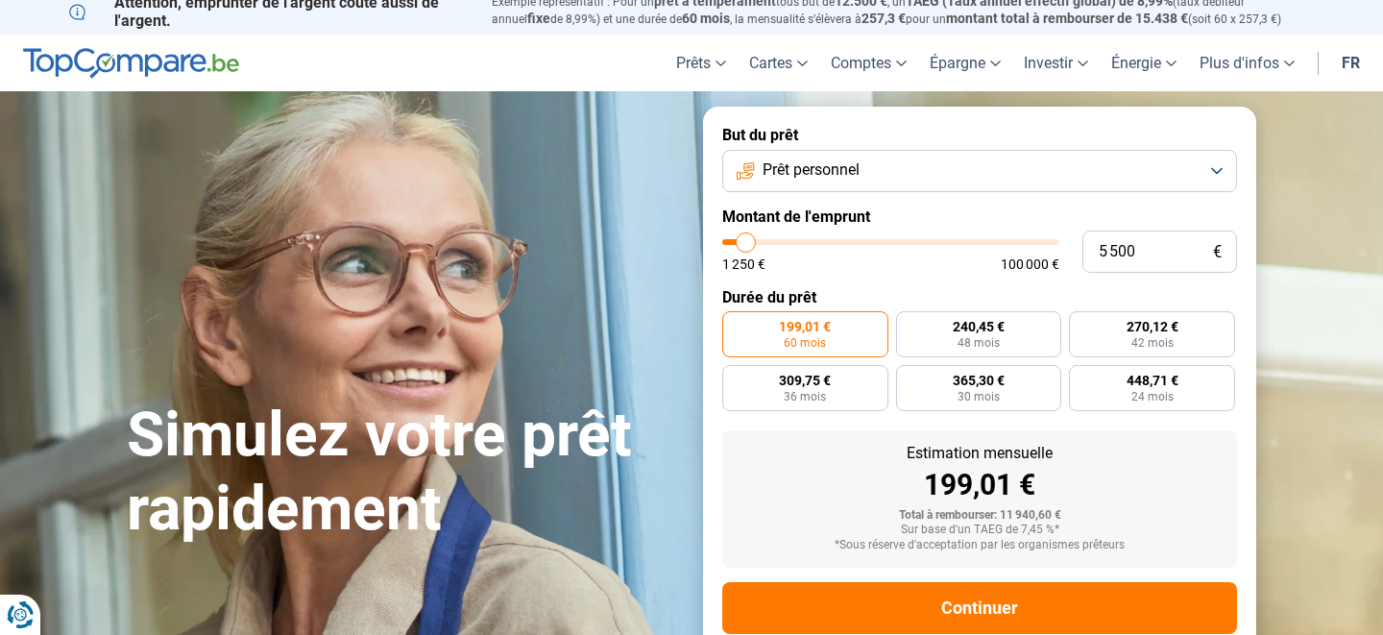
drag, startPoint x: 758, startPoint y: 243, endPoint x: 747, endPoint y: 246, distance: 11.0
type input "5500"
click at [747, 245] on input "range" at bounding box center [890, 242] width 337 height 6
radio input "true"
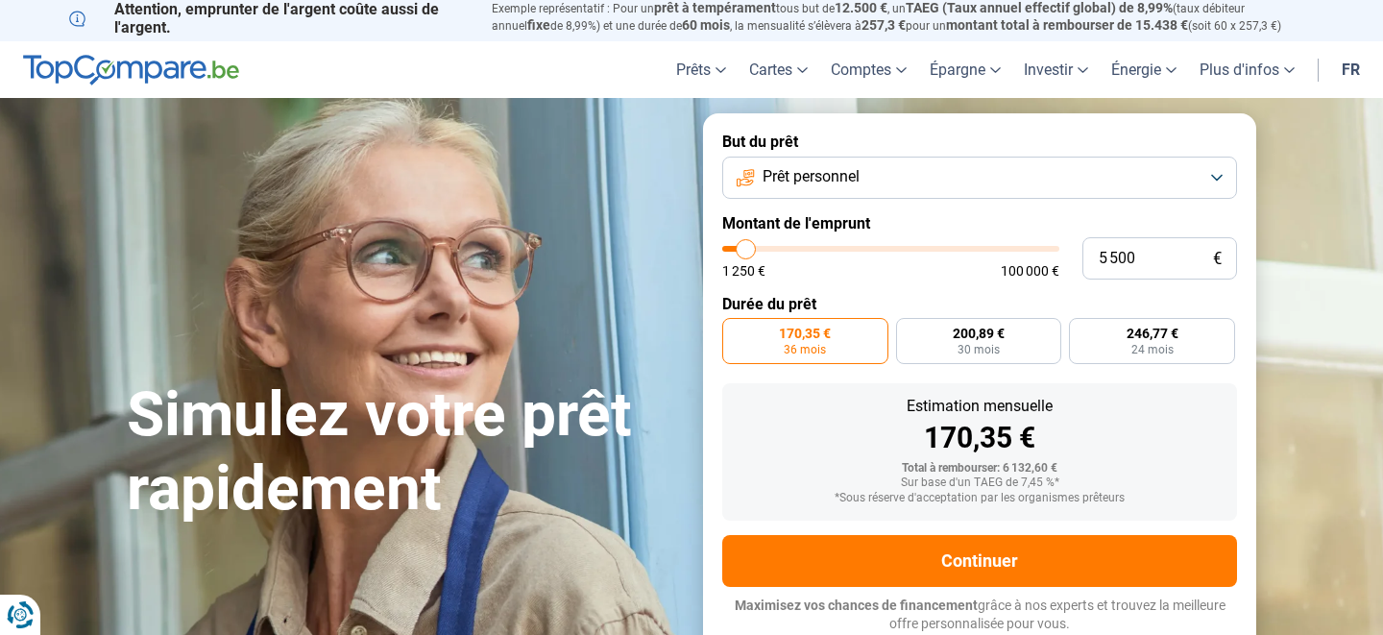
scroll to position [4, 0]
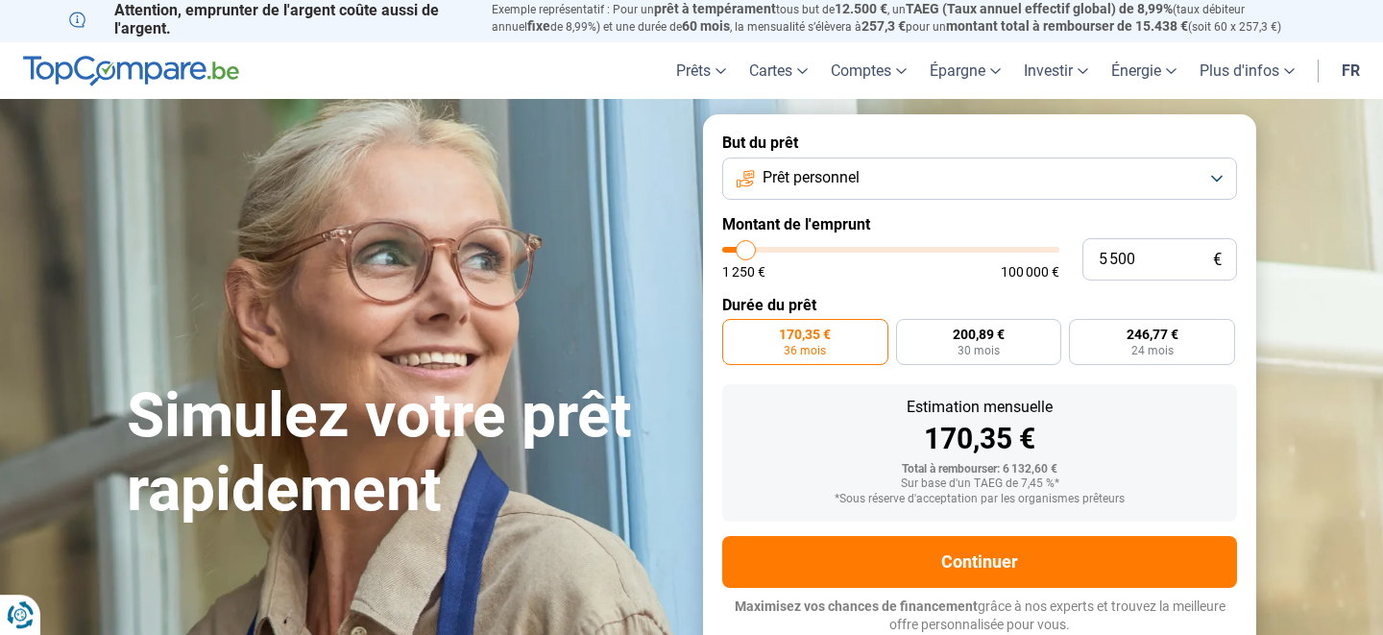
type input "6 000"
type input "6000"
type input "6 250"
type input "6250"
type input "6 500"
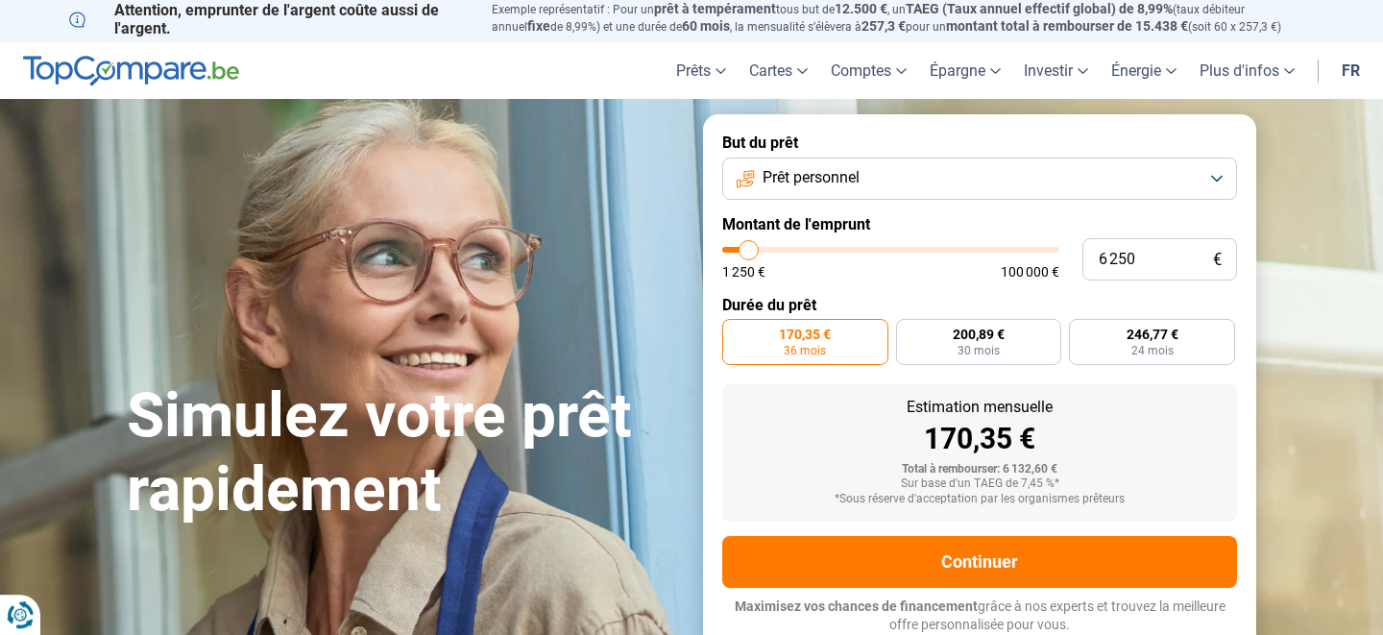
type input "6500"
type input "6 750"
type input "6750"
type input "7 000"
type input "7000"
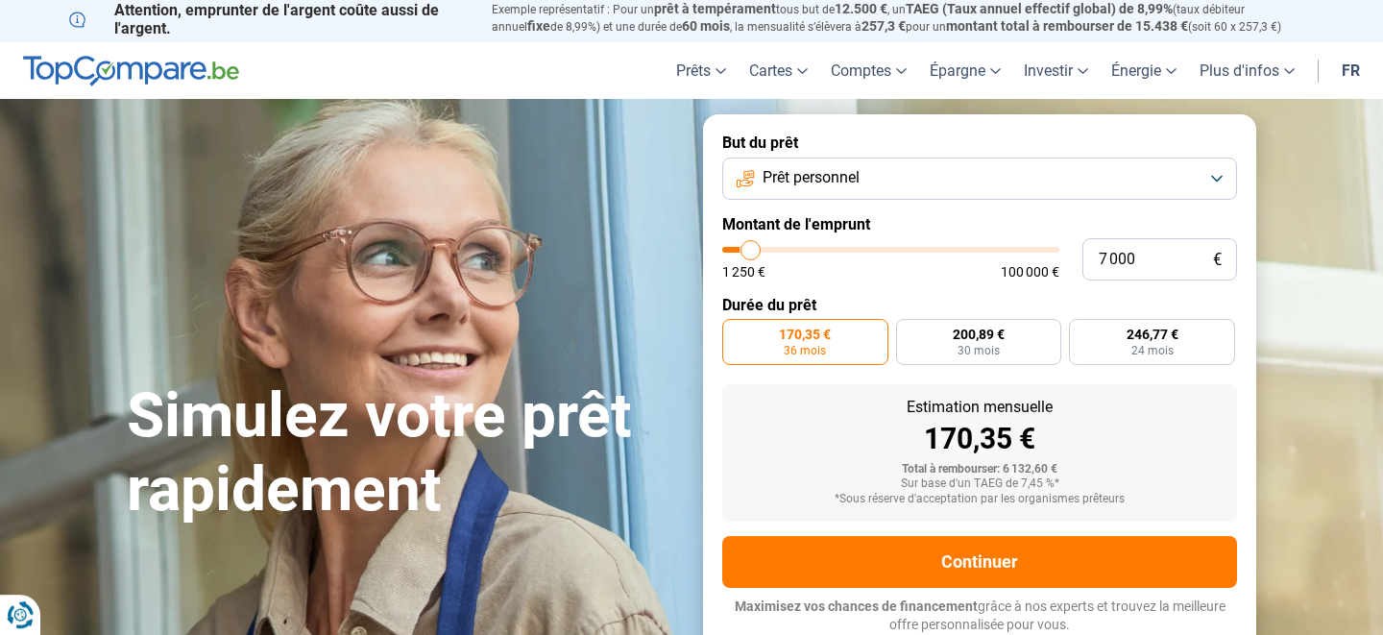
type input "7 250"
type input "7250"
type input "7 500"
click at [753, 252] on input "range" at bounding box center [890, 250] width 337 height 6
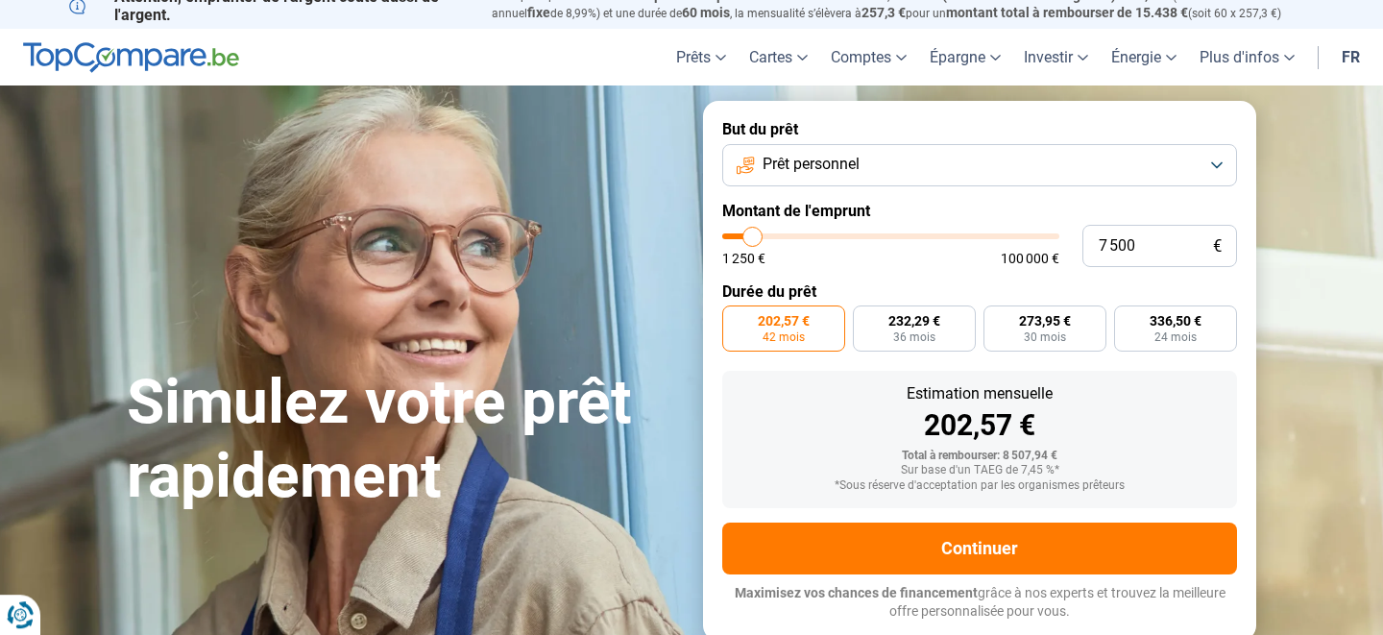
scroll to position [0, 0]
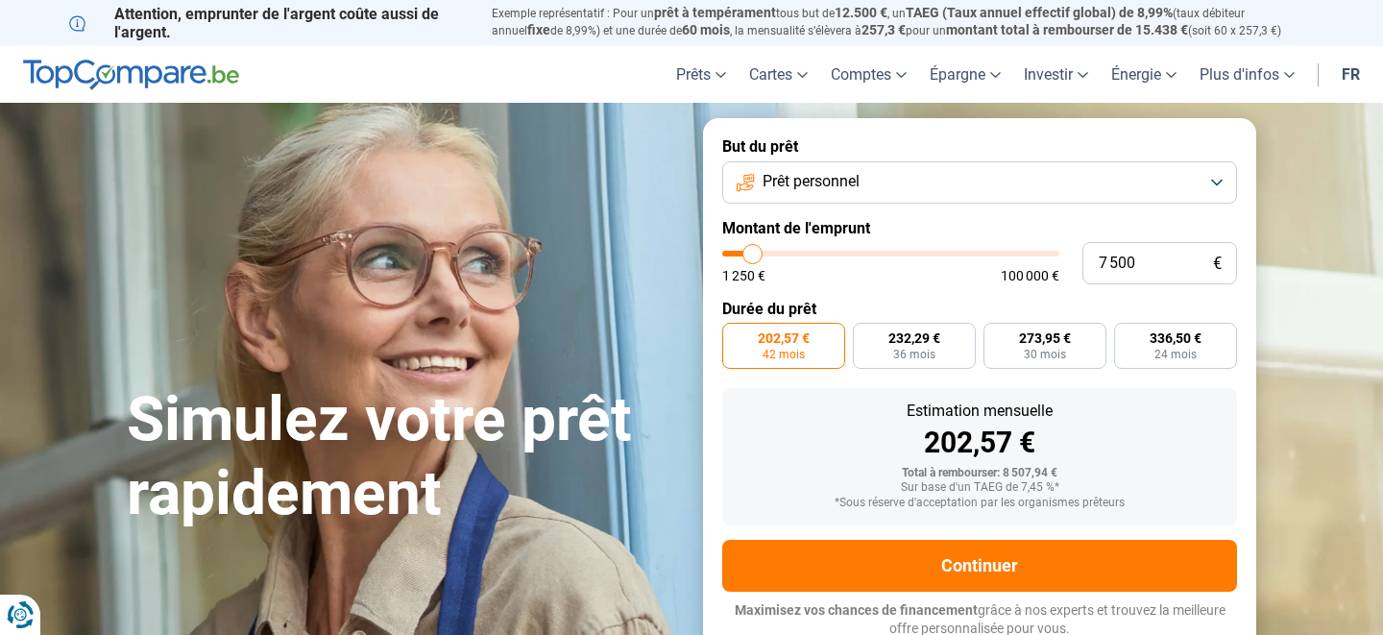
drag, startPoint x: 626, startPoint y: 216, endPoint x: 733, endPoint y: 245, distance: 110.5
click at [733, 245] on div "Simulez votre prêt rapidement But du prêt Prêt personnel Montant de l'emprunt 7…" at bounding box center [691, 387] width 1153 height 539
click at [650, 245] on div "Simulez votre prêt rapidement But du prêt Prêt personnel Montant de l'emprunt 7…" at bounding box center [691, 387] width 1153 height 539
drag, startPoint x: 758, startPoint y: 257, endPoint x: 746, endPoint y: 258, distance: 12.6
click at [746, 257] on input "range" at bounding box center [890, 254] width 337 height 6
